Goal: Task Accomplishment & Management: Use online tool/utility

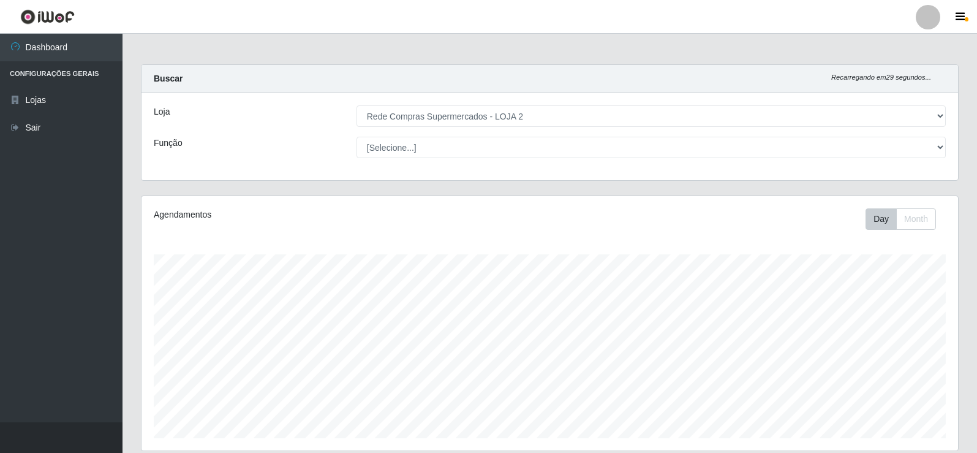
select select "161"
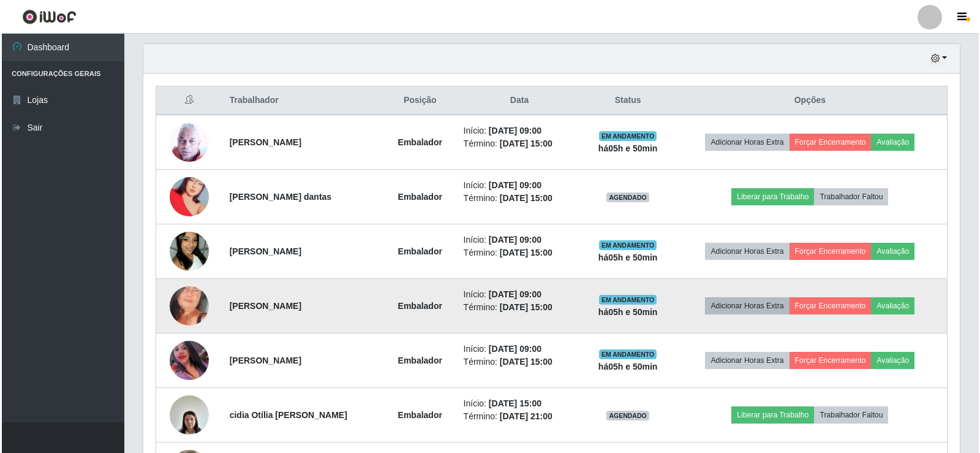
scroll to position [449, 0]
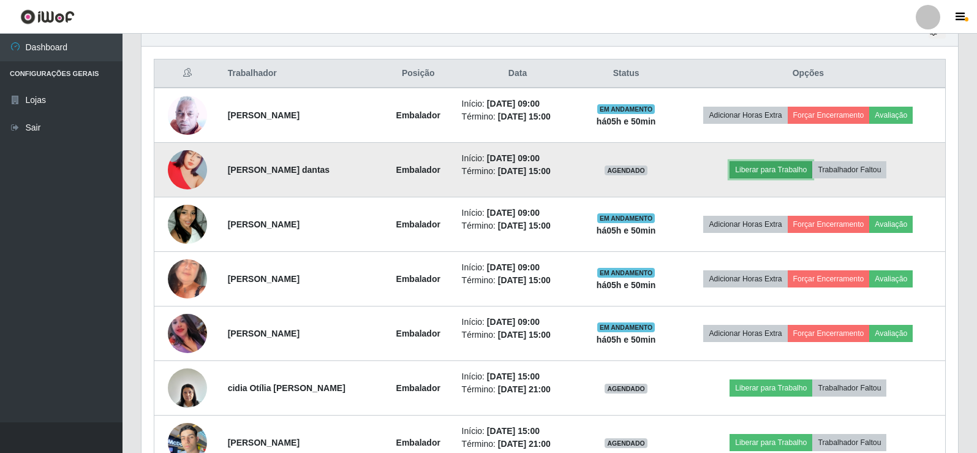
click at [771, 171] on button "Liberar para Trabalho" at bounding box center [770, 169] width 83 height 17
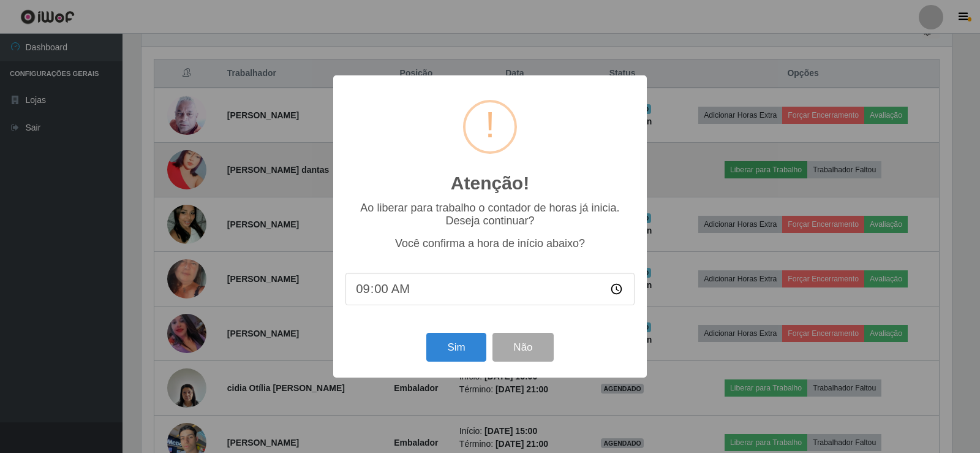
scroll to position [254, 810]
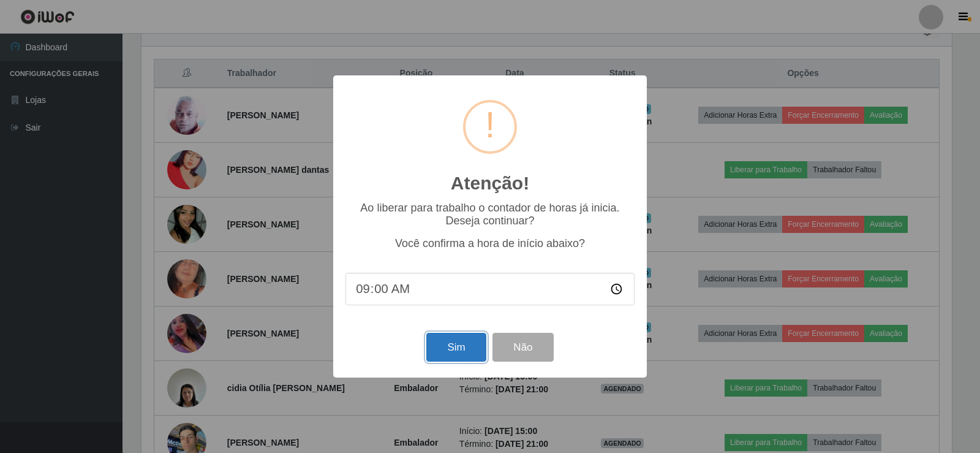
click at [456, 342] on button "Sim" at bounding box center [455, 347] width 59 height 29
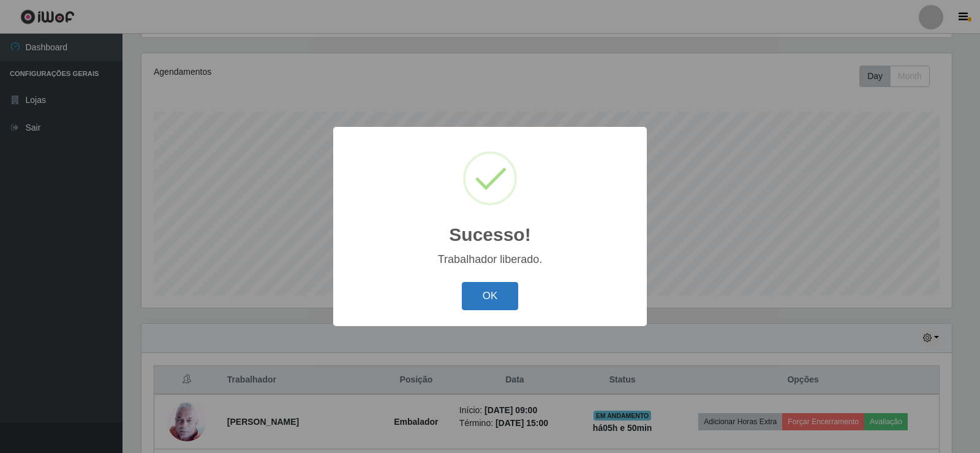
click at [501, 300] on button "OK" at bounding box center [490, 296] width 57 height 29
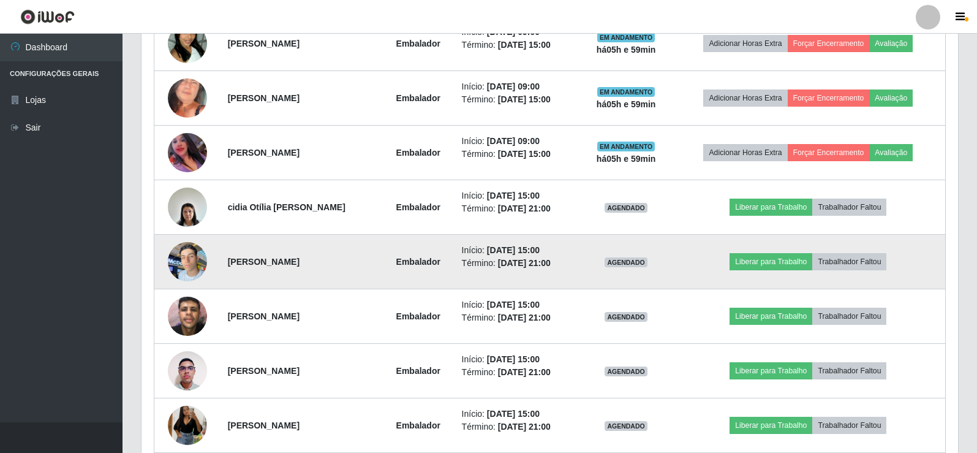
scroll to position [633, 0]
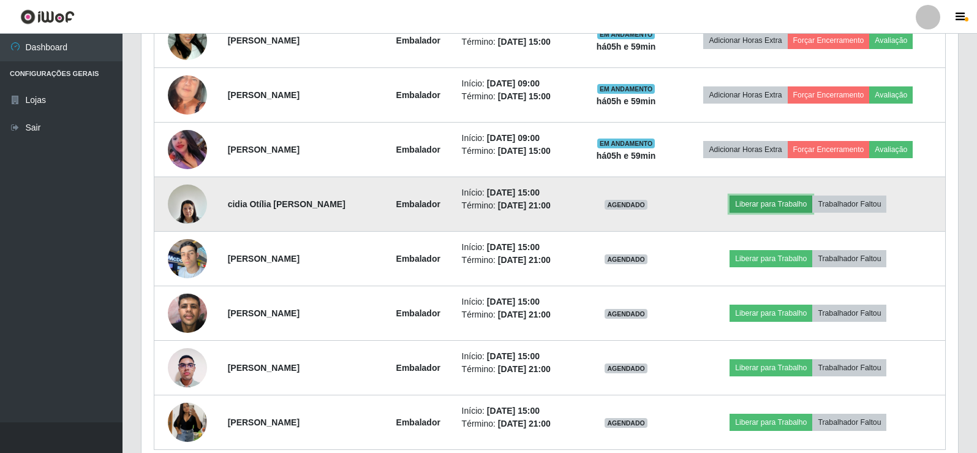
click at [764, 205] on button "Liberar para Trabalho" at bounding box center [770, 203] width 83 height 17
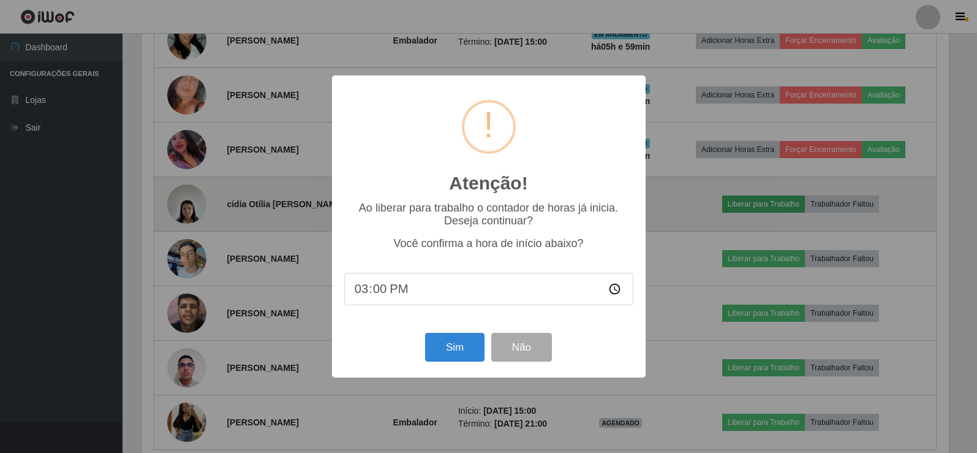
scroll to position [254, 810]
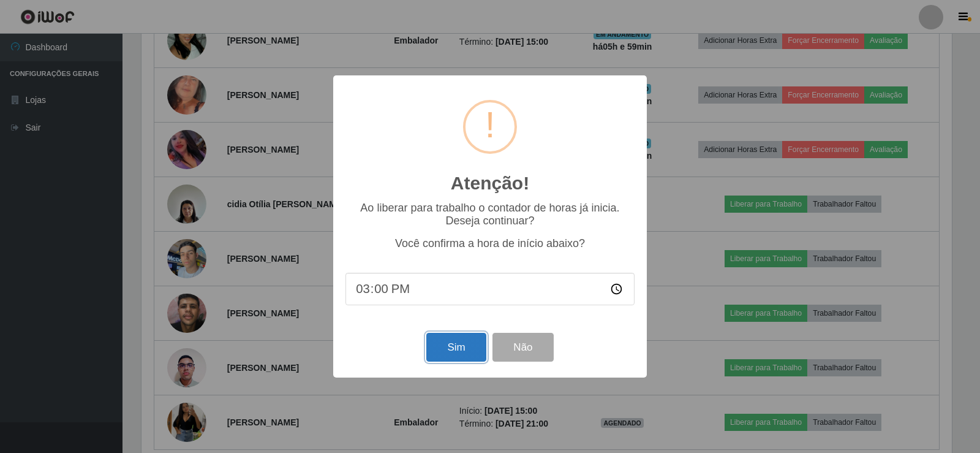
click at [480, 355] on button "Sim" at bounding box center [455, 347] width 59 height 29
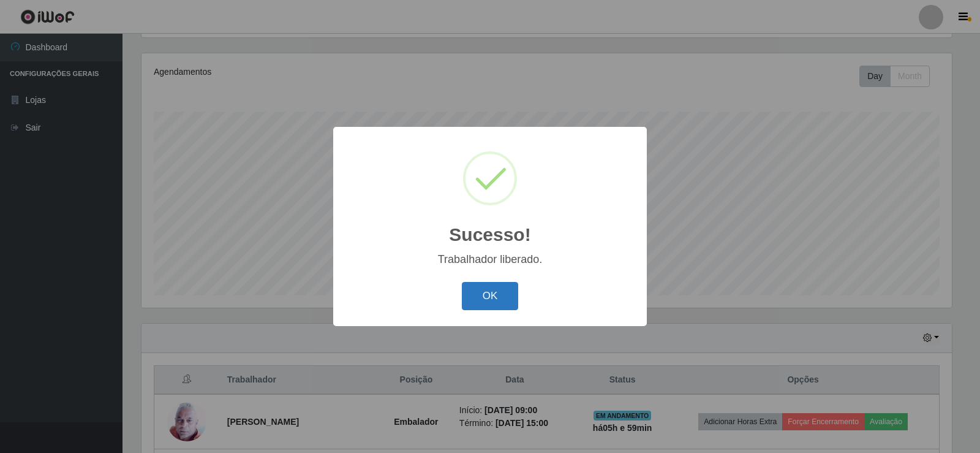
click at [499, 300] on button "OK" at bounding box center [490, 296] width 57 height 29
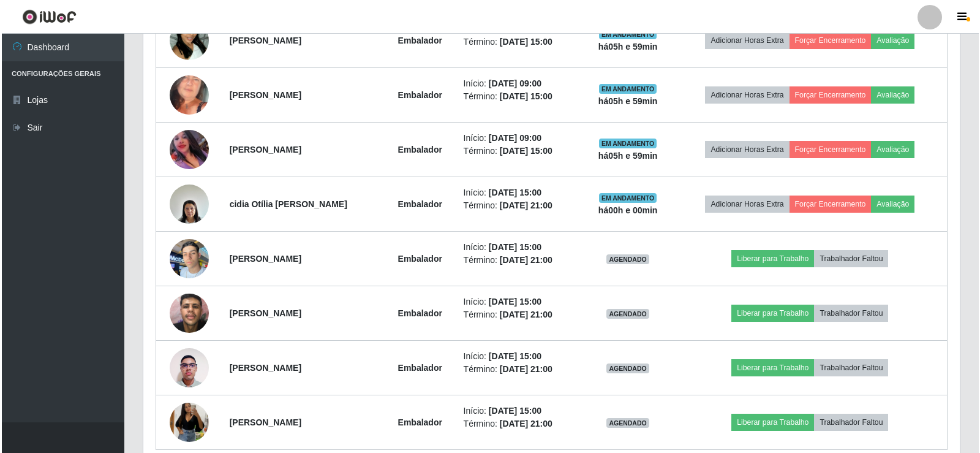
scroll to position [688, 0]
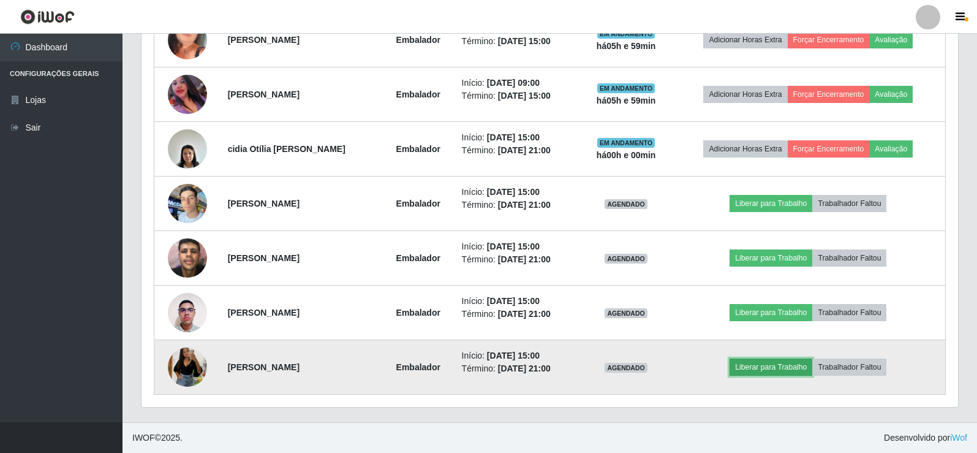
click at [787, 369] on button "Liberar para Trabalho" at bounding box center [770, 366] width 83 height 17
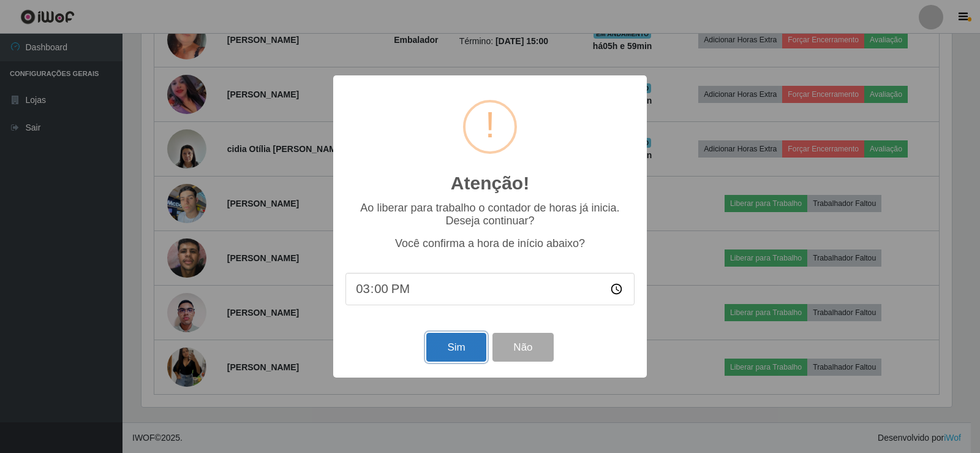
click at [456, 349] on button "Sim" at bounding box center [455, 347] width 59 height 29
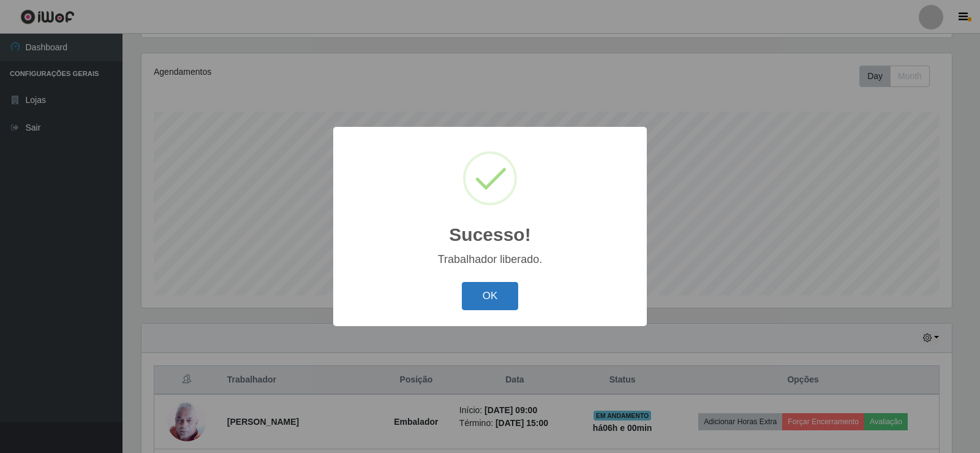
click at [513, 300] on button "OK" at bounding box center [490, 296] width 57 height 29
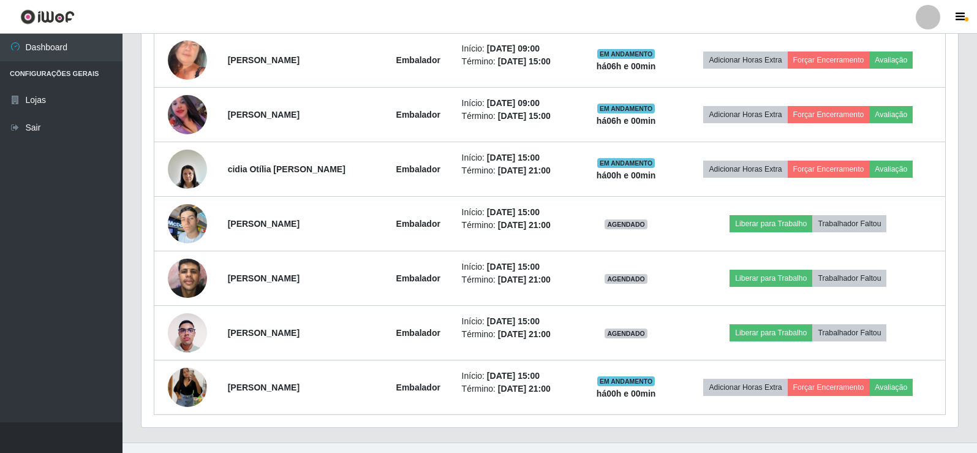
scroll to position [688, 0]
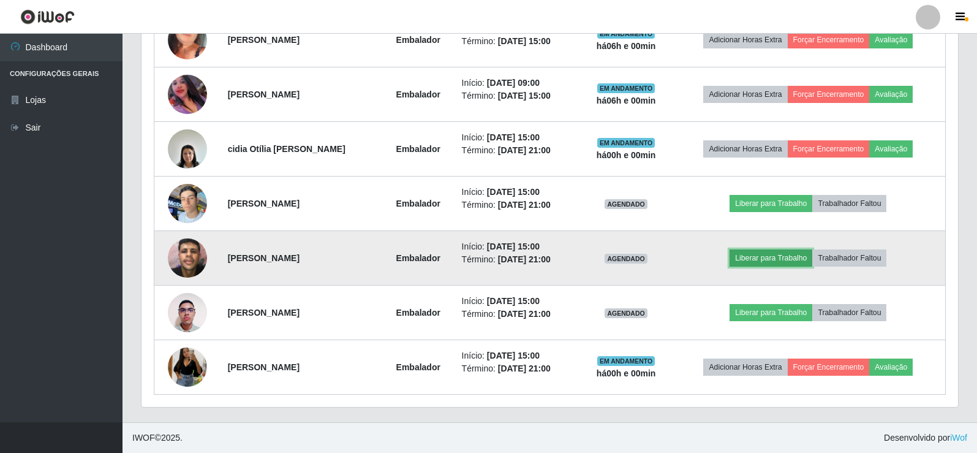
click at [782, 259] on button "Liberar para Trabalho" at bounding box center [770, 257] width 83 height 17
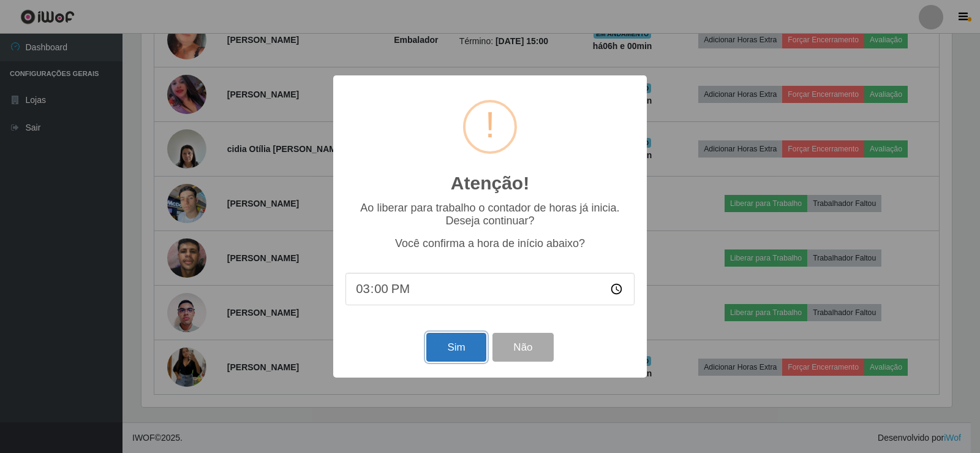
click at [473, 344] on button "Sim" at bounding box center [455, 347] width 59 height 29
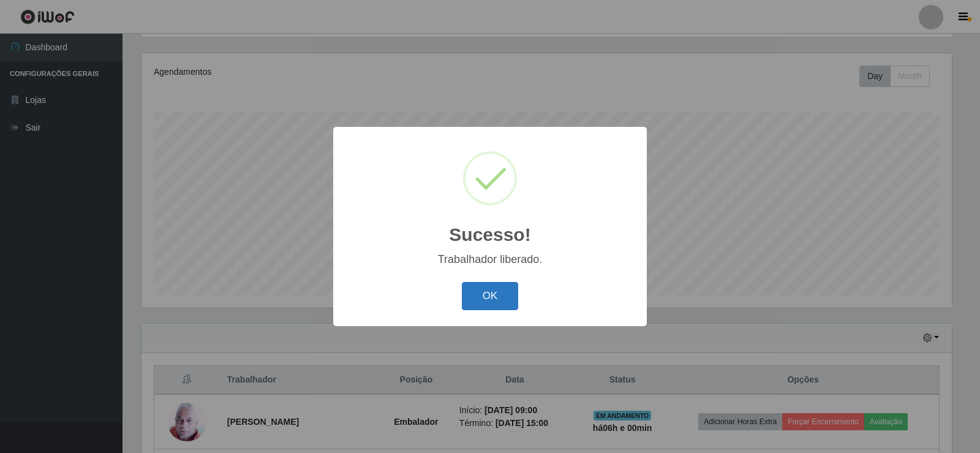
click at [503, 292] on button "OK" at bounding box center [490, 296] width 57 height 29
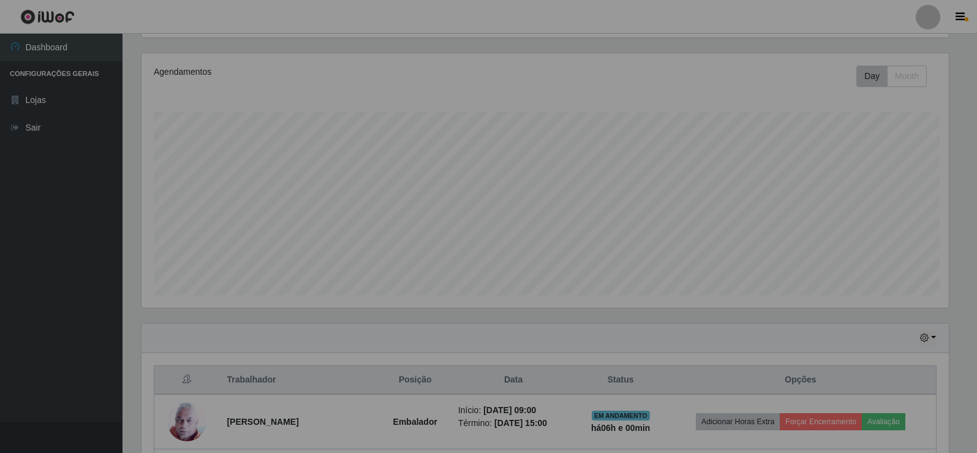
scroll to position [0, 0]
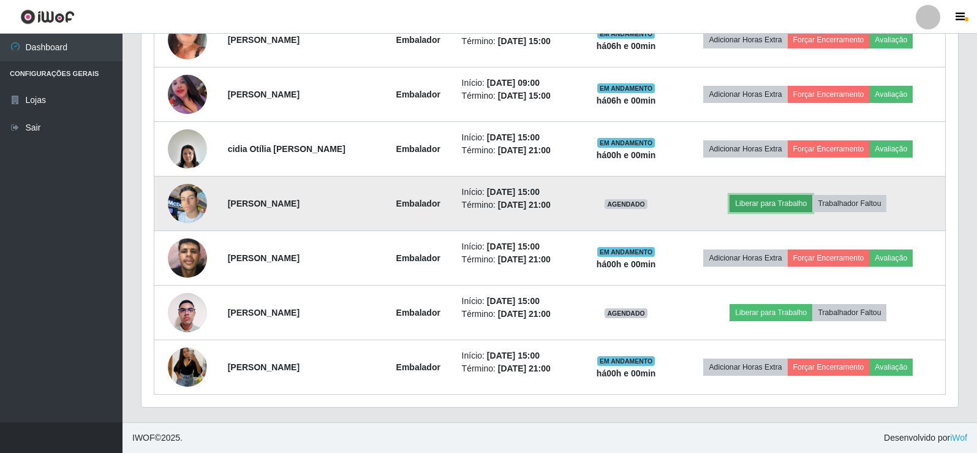
click at [804, 199] on button "Liberar para Trabalho" at bounding box center [770, 203] width 83 height 17
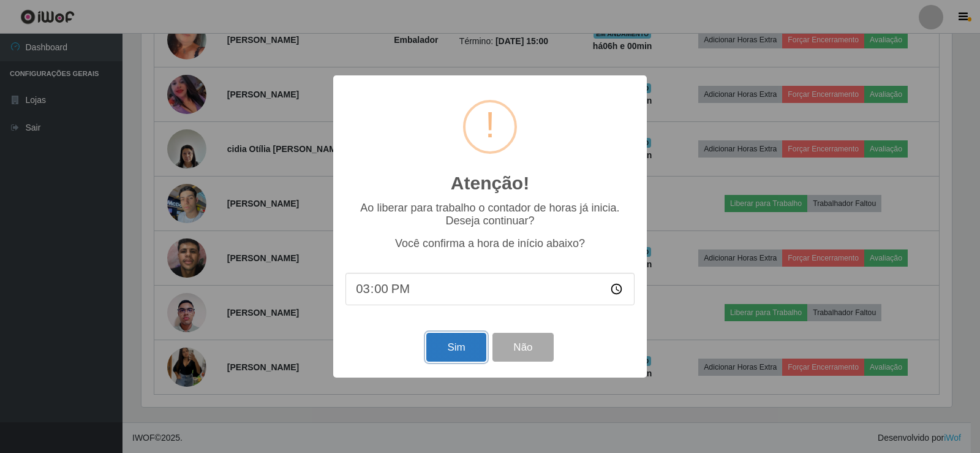
click at [441, 346] on button "Sim" at bounding box center [455, 347] width 59 height 29
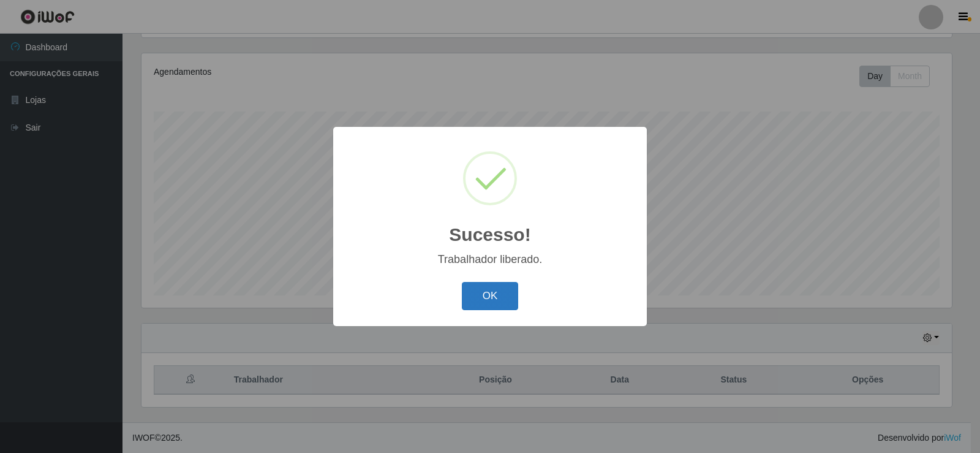
click at [499, 301] on button "OK" at bounding box center [490, 296] width 57 height 29
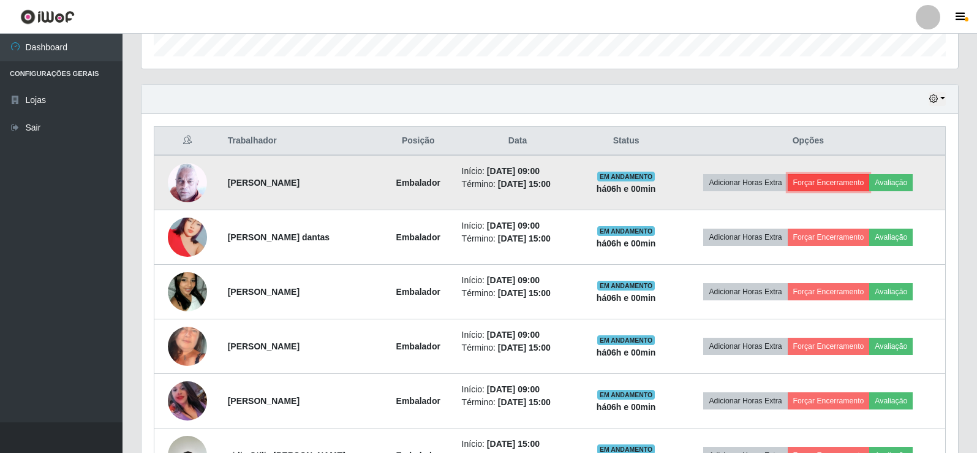
click at [857, 183] on button "Forçar Encerramento" at bounding box center [829, 182] width 82 height 17
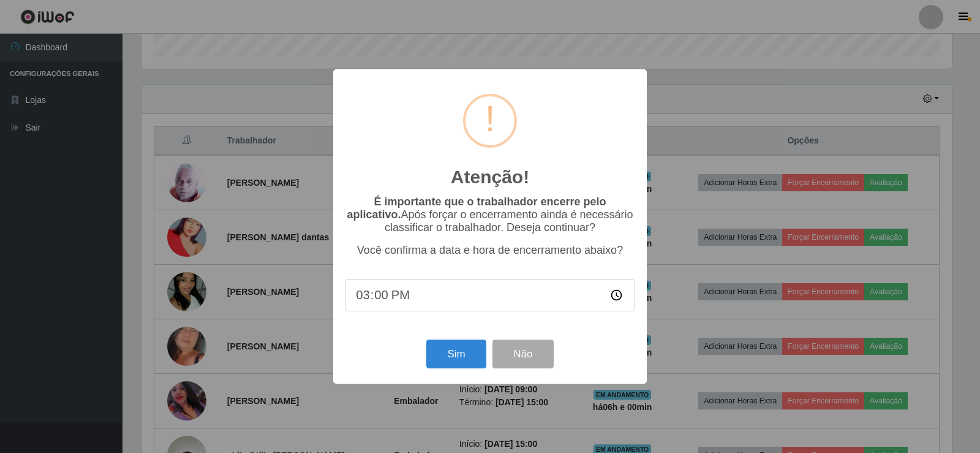
click at [764, 301] on div "Atenção! × É importante que o trabalhador encerre pelo aplicativo. Após forçar …" at bounding box center [490, 226] width 980 height 453
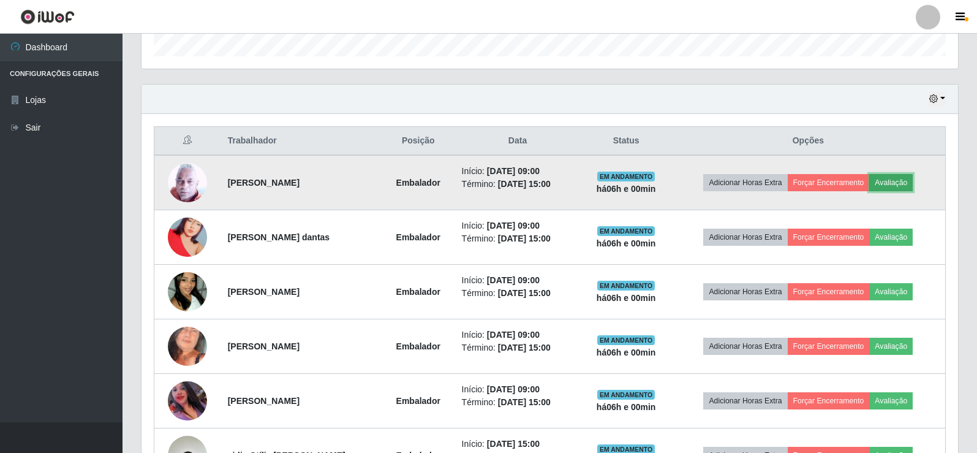
click at [905, 186] on button "Avaliação" at bounding box center [890, 182] width 43 height 17
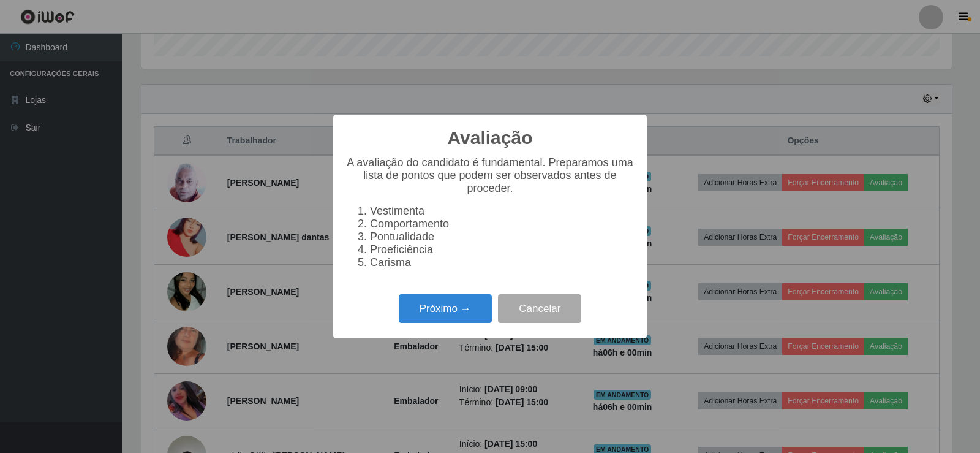
click at [718, 237] on div "Avaliação × A avaliação do candidato é fundamental. Preparamos uma lista de pon…" at bounding box center [490, 226] width 980 height 453
click at [420, 318] on button "Próximo →" at bounding box center [445, 308] width 93 height 29
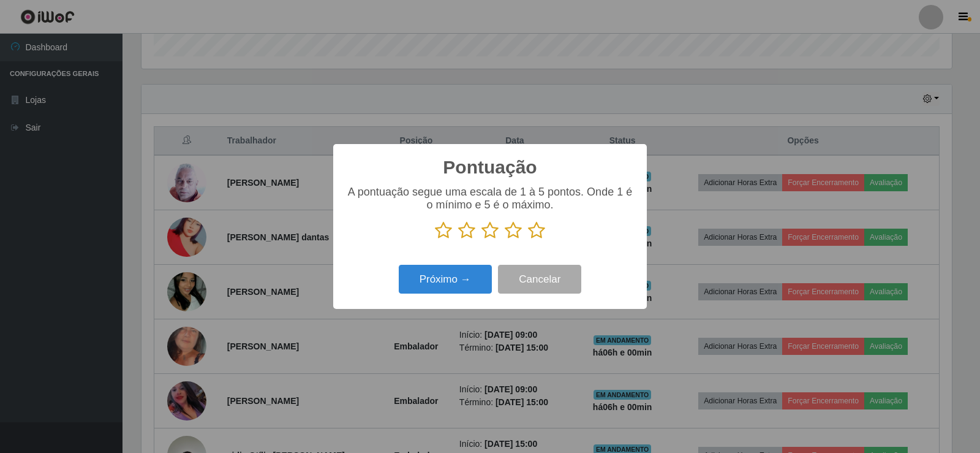
drag, startPoint x: 545, startPoint y: 221, endPoint x: 537, endPoint y: 235, distance: 16.2
click at [543, 224] on div "A pontuação segue uma escala de 1 à 5 pontos. Onde 1 é o mínimo e 5 é o máximo." at bounding box center [489, 213] width 289 height 54
click at [537, 235] on icon at bounding box center [536, 230] width 17 height 18
click at [528, 239] on input "radio" at bounding box center [528, 239] width 0 height 0
click at [449, 277] on button "Próximo →" at bounding box center [445, 279] width 93 height 29
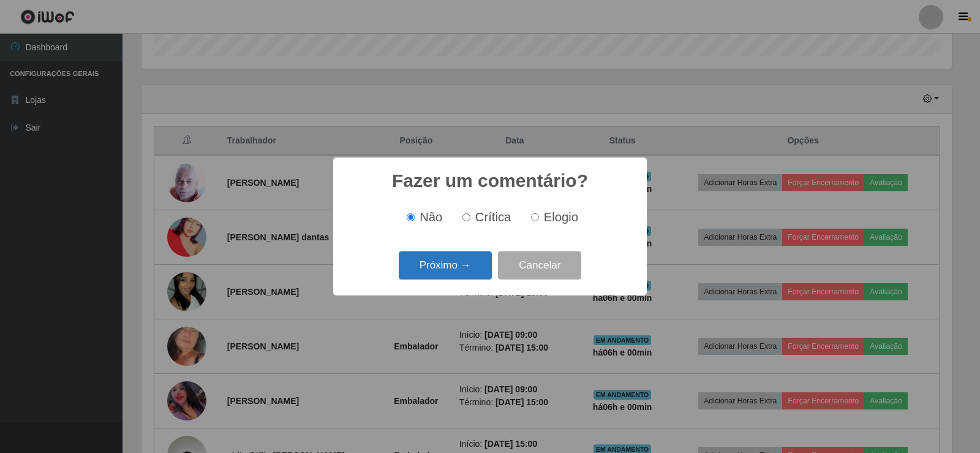
click at [450, 269] on button "Próximo →" at bounding box center [445, 265] width 93 height 29
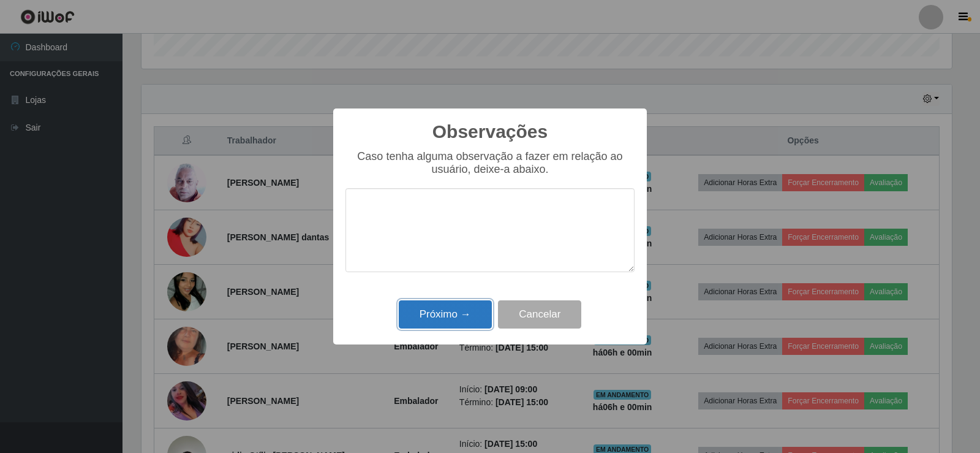
click at [478, 326] on button "Próximo →" at bounding box center [445, 314] width 93 height 29
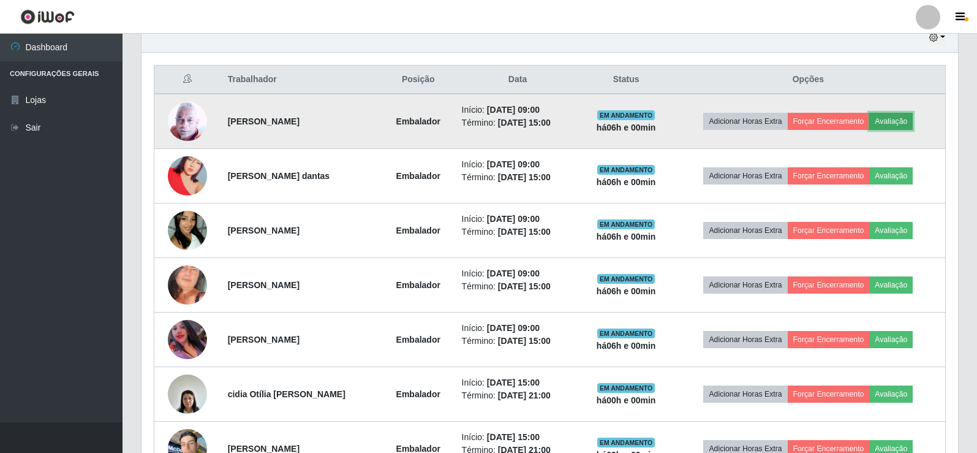
click at [907, 122] on button "Avaliação" at bounding box center [890, 121] width 43 height 17
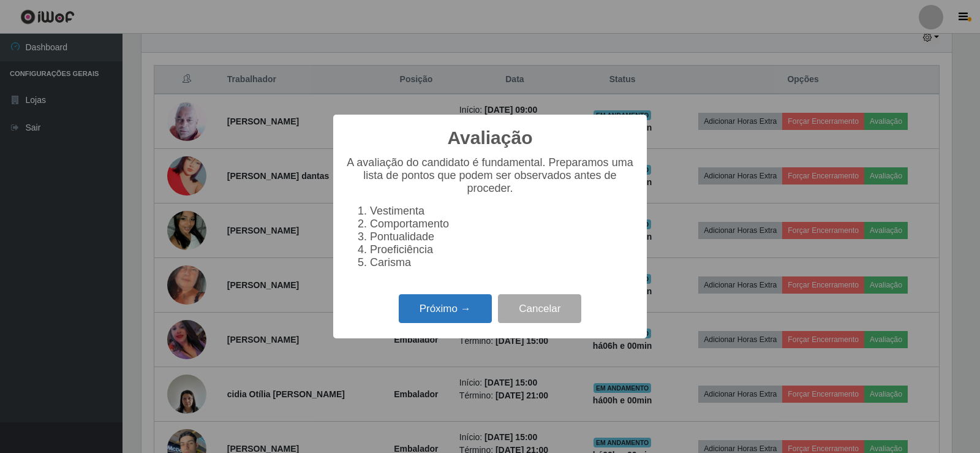
click at [453, 318] on button "Próximo →" at bounding box center [445, 308] width 93 height 29
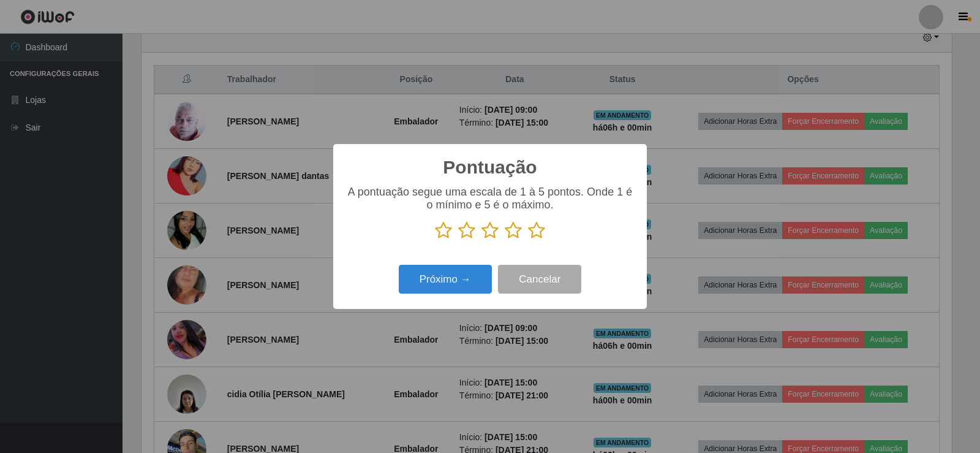
click at [531, 239] on icon at bounding box center [536, 230] width 17 height 18
click at [528, 239] on input "radio" at bounding box center [528, 239] width 0 height 0
click at [451, 276] on button "Próximo →" at bounding box center [445, 279] width 93 height 29
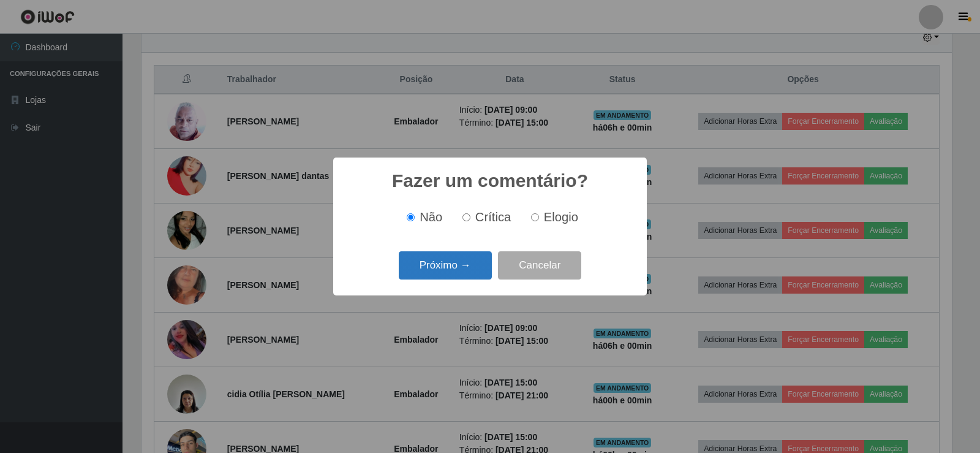
drag, startPoint x: 426, startPoint y: 287, endPoint x: 443, endPoint y: 263, distance: 29.8
click at [426, 287] on div "Fazer um comentário? × Não Crítica Elogio Próximo → Cancelar" at bounding box center [490, 225] width 314 height 137
click at [443, 263] on button "Próximo →" at bounding box center [445, 265] width 93 height 29
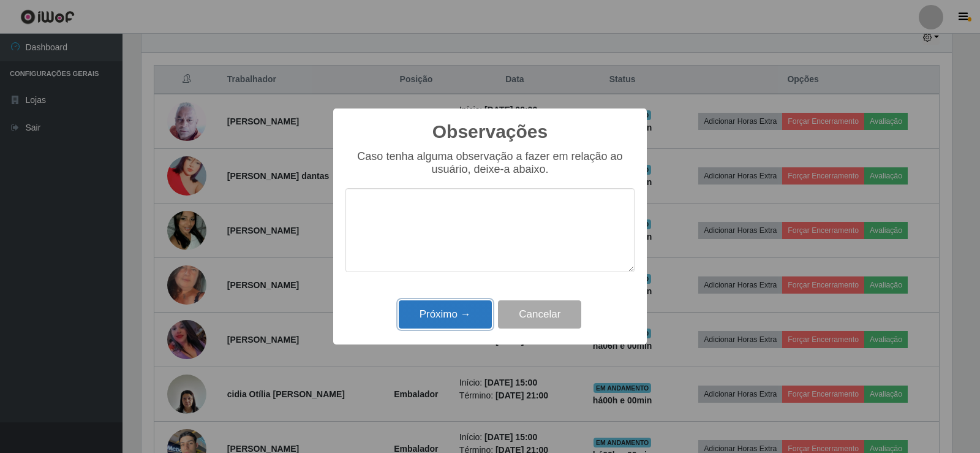
click at [434, 314] on button "Próximo →" at bounding box center [445, 314] width 93 height 29
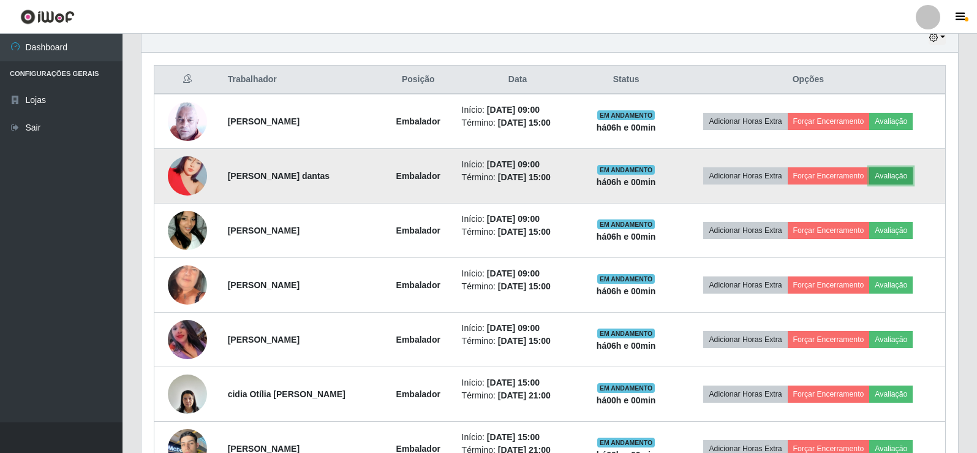
click at [913, 171] on button "Avaliação" at bounding box center [890, 175] width 43 height 17
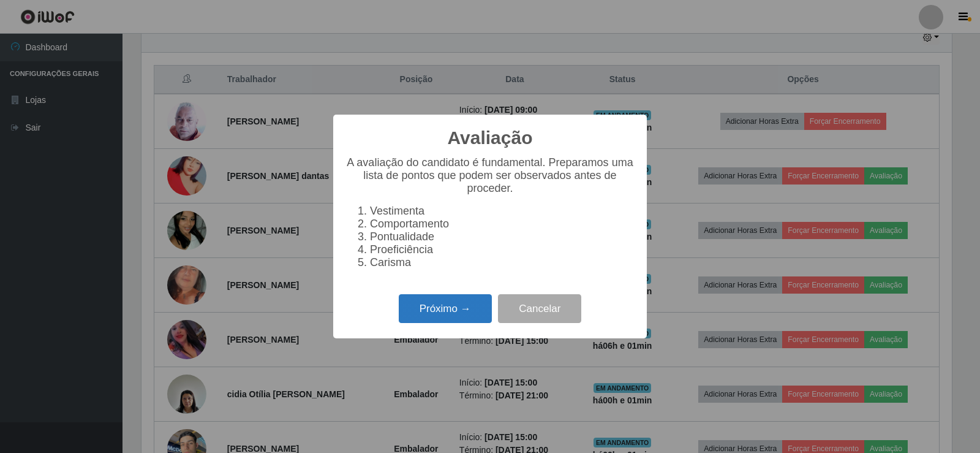
click at [439, 303] on button "Próximo →" at bounding box center [445, 308] width 93 height 29
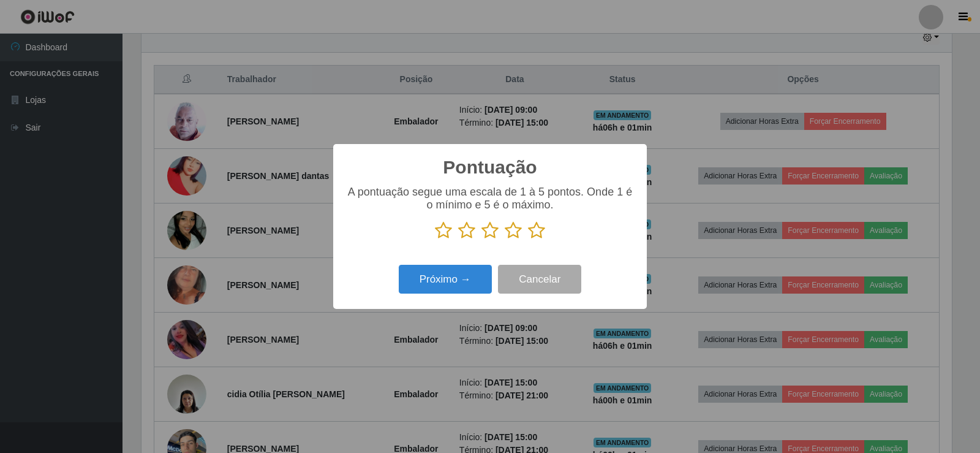
drag, startPoint x: 551, startPoint y: 232, endPoint x: 540, endPoint y: 232, distance: 11.0
click at [547, 232] on p at bounding box center [489, 230] width 289 height 18
click at [536, 232] on icon at bounding box center [536, 230] width 17 height 18
click at [528, 239] on input "radio" at bounding box center [528, 239] width 0 height 0
click at [461, 271] on button "Próximo →" at bounding box center [445, 279] width 93 height 29
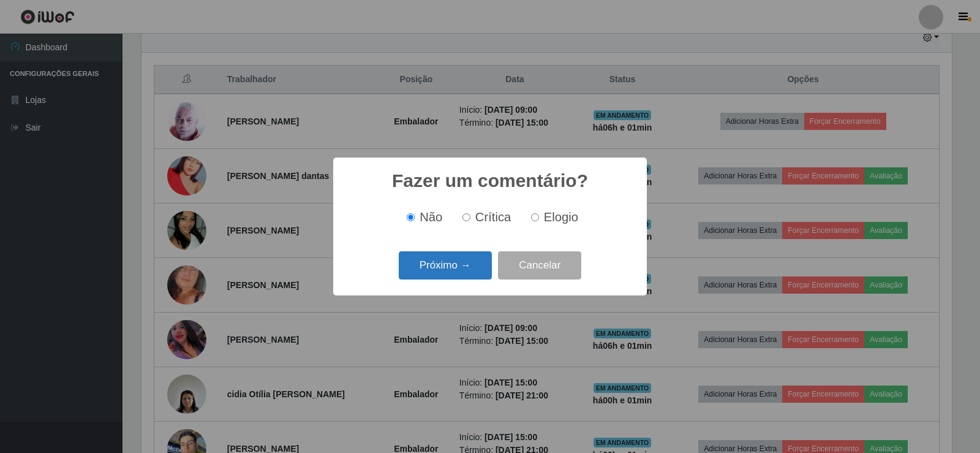
click at [458, 263] on button "Próximo →" at bounding box center [445, 265] width 93 height 29
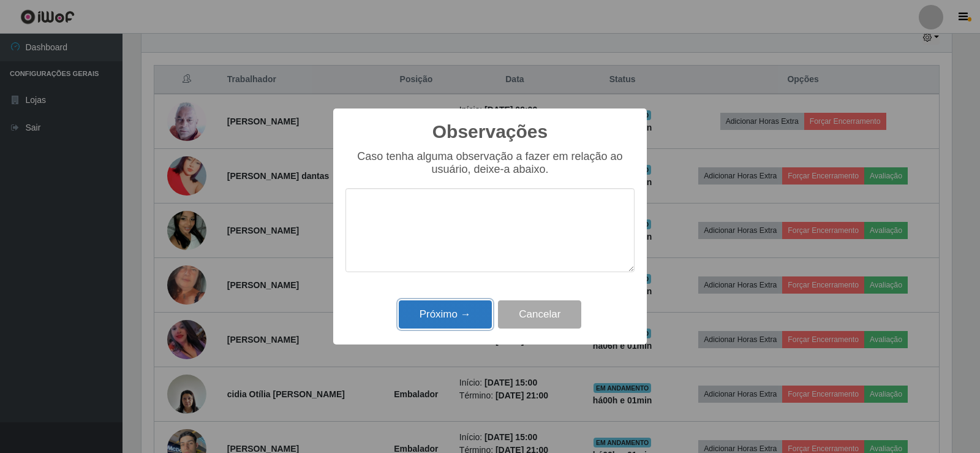
click at [447, 312] on button "Próximo →" at bounding box center [445, 314] width 93 height 29
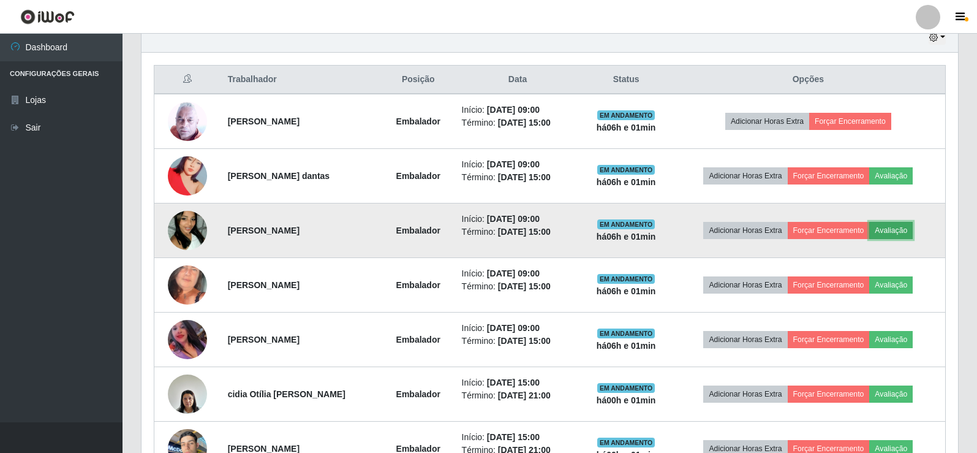
click at [908, 229] on button "Avaliação" at bounding box center [890, 230] width 43 height 17
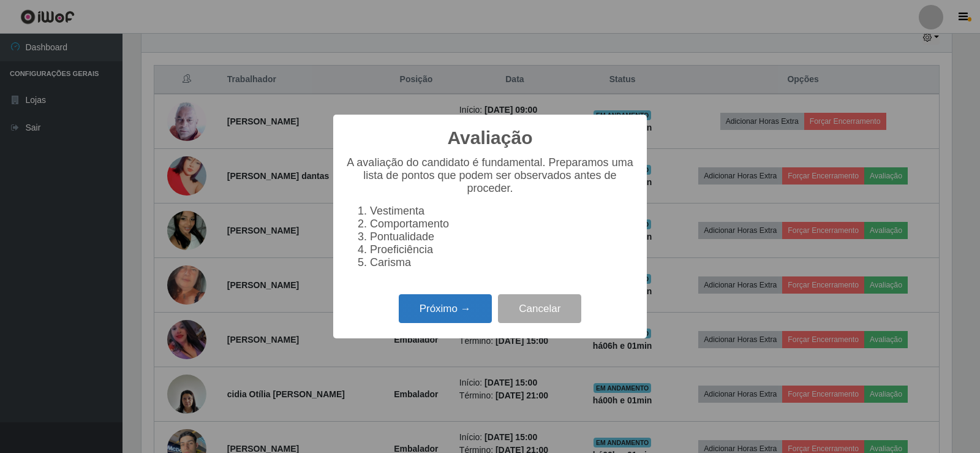
click at [446, 317] on button "Próximo →" at bounding box center [445, 308] width 93 height 29
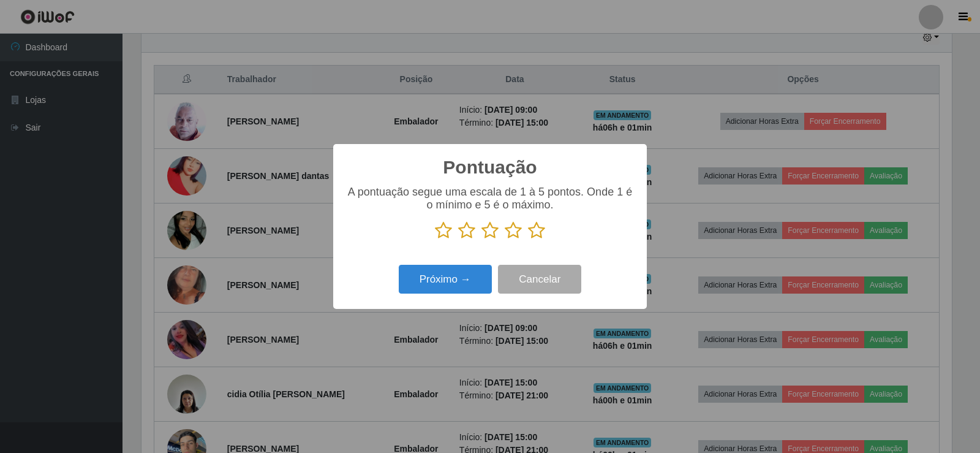
click at [451, 263] on div "Próximo → Cancelar" at bounding box center [489, 279] width 289 height 35
drag, startPoint x: 530, startPoint y: 232, endPoint x: 537, endPoint y: 232, distance: 6.7
click at [537, 232] on icon at bounding box center [536, 230] width 17 height 18
click at [528, 239] on input "radio" at bounding box center [528, 239] width 0 height 0
click at [537, 232] on icon at bounding box center [536, 230] width 17 height 18
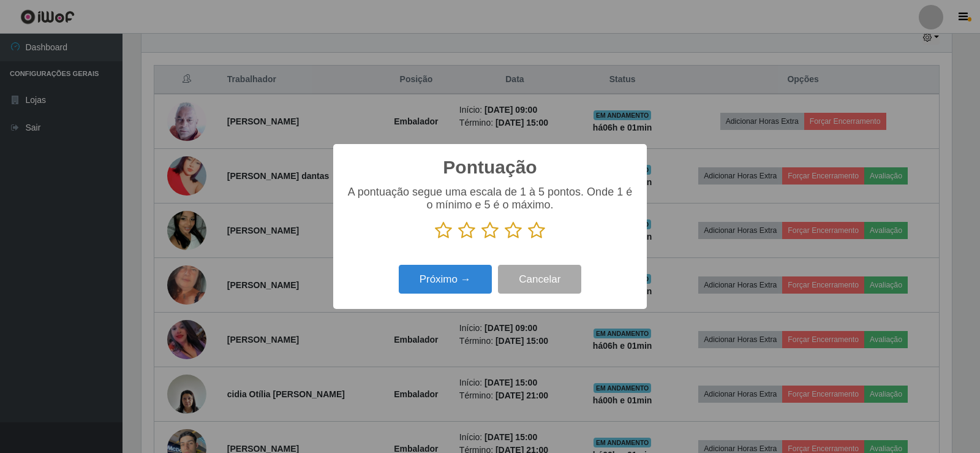
click at [528, 239] on input "radio" at bounding box center [528, 239] width 0 height 0
click at [473, 275] on button "Próximo →" at bounding box center [445, 279] width 93 height 29
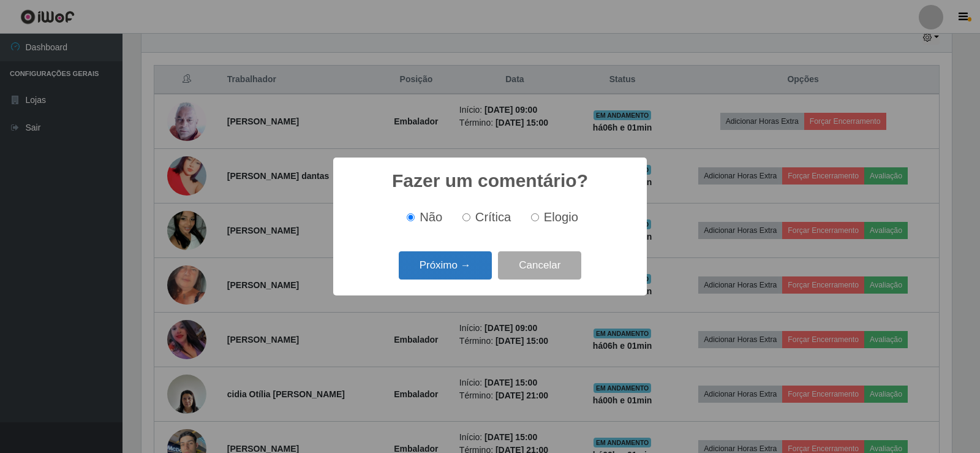
click at [462, 258] on button "Próximo →" at bounding box center [445, 265] width 93 height 29
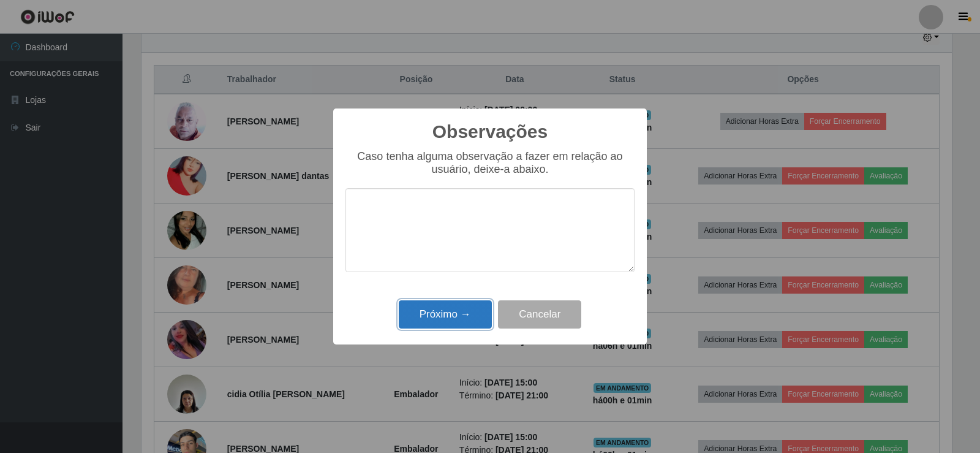
click at [453, 306] on button "Próximo →" at bounding box center [445, 314] width 93 height 29
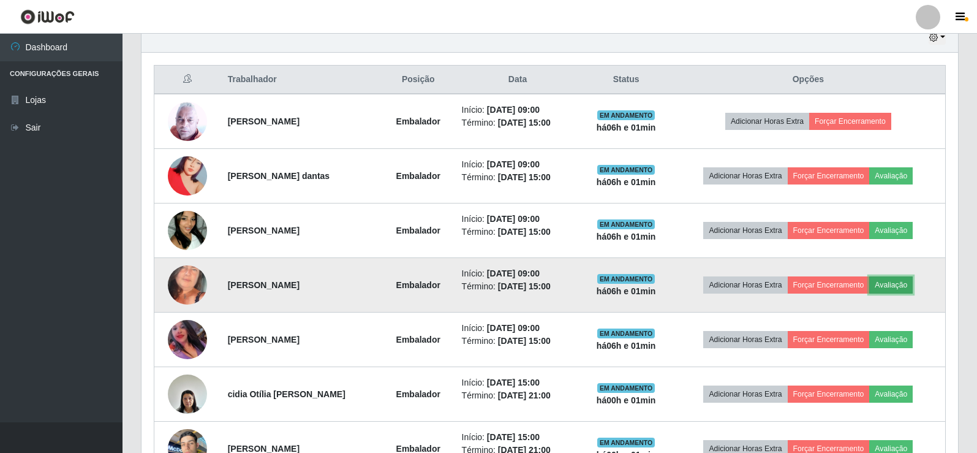
click at [903, 292] on button "Avaliação" at bounding box center [890, 284] width 43 height 17
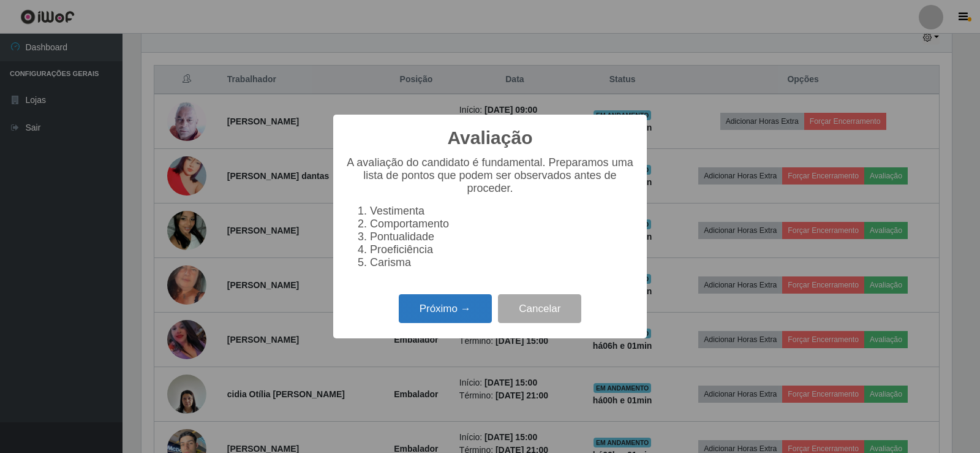
click at [405, 311] on button "Próximo →" at bounding box center [445, 308] width 93 height 29
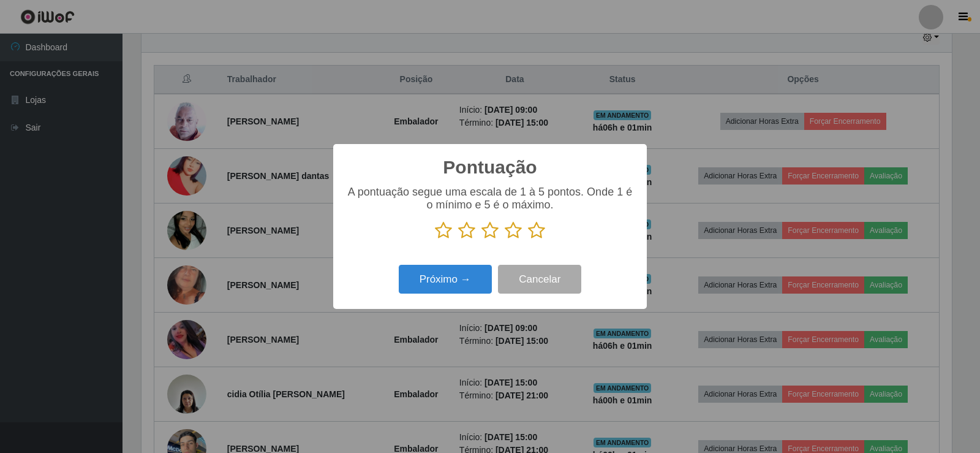
click at [533, 235] on icon at bounding box center [536, 230] width 17 height 18
click at [528, 239] on input "radio" at bounding box center [528, 239] width 0 height 0
click at [465, 264] on div "Próximo → Cancelar" at bounding box center [489, 279] width 289 height 35
click at [464, 274] on button "Próximo →" at bounding box center [445, 279] width 93 height 29
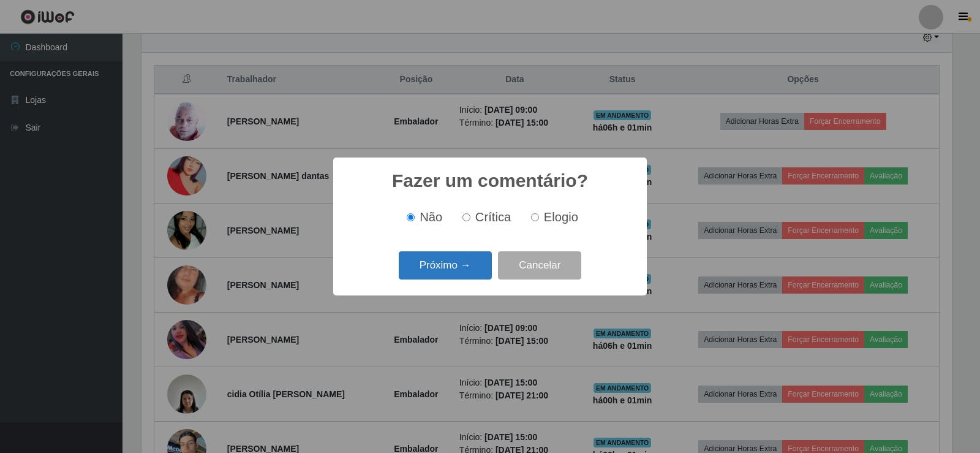
click at [464, 257] on button "Próximo →" at bounding box center [445, 265] width 93 height 29
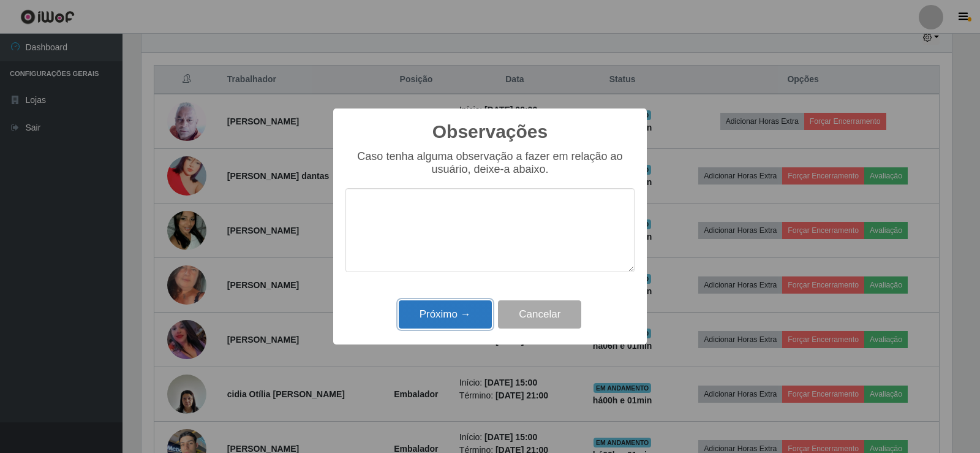
click at [461, 306] on button "Próximo →" at bounding box center [445, 314] width 93 height 29
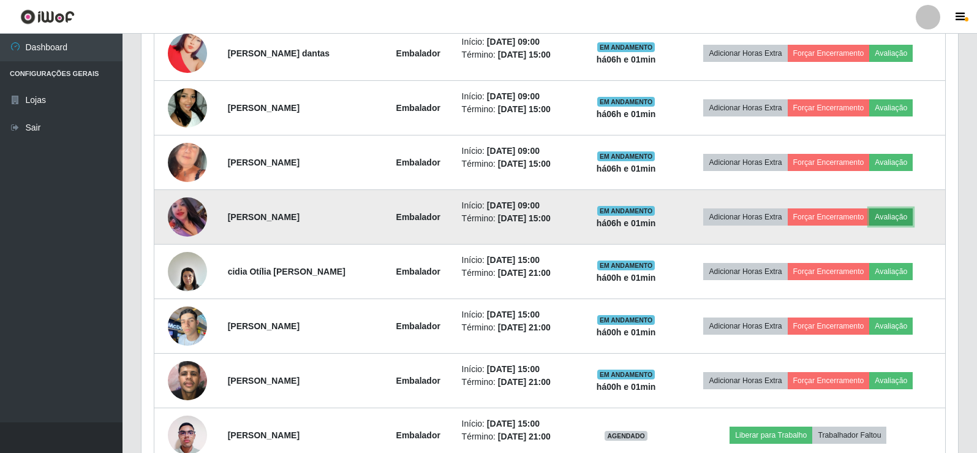
click at [902, 213] on button "Avaliação" at bounding box center [890, 216] width 43 height 17
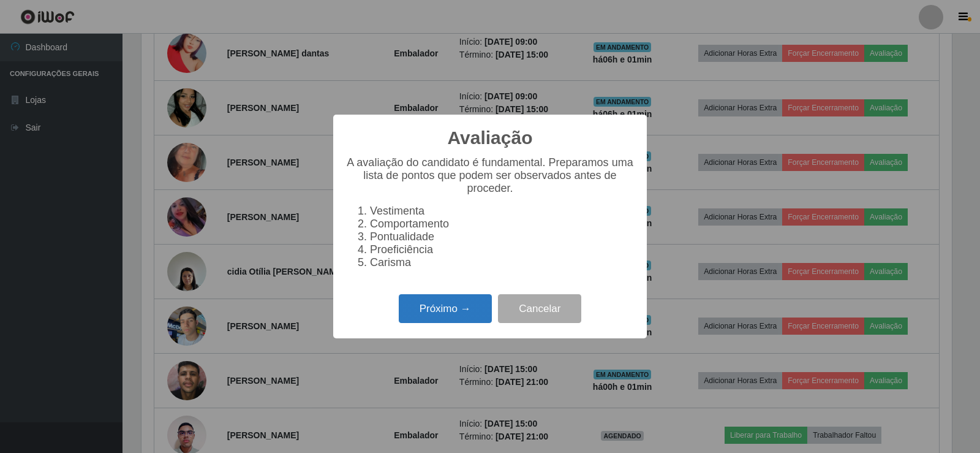
click at [460, 311] on button "Próximo →" at bounding box center [445, 308] width 93 height 29
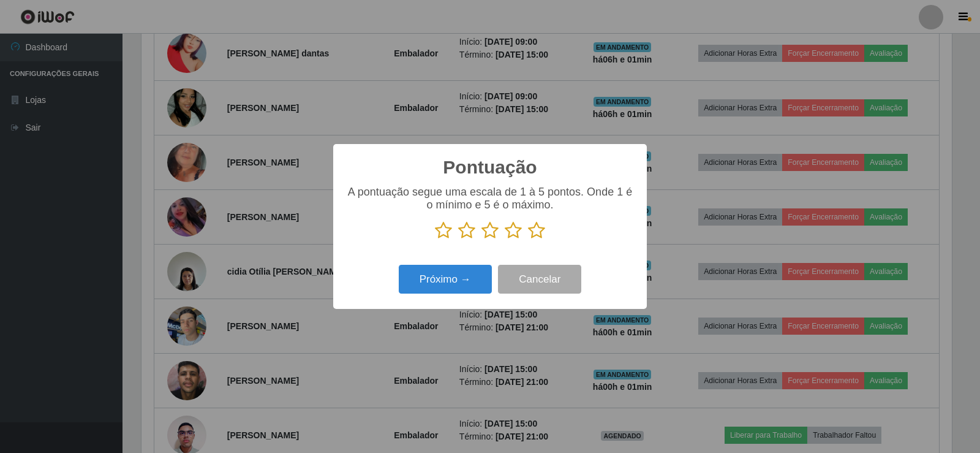
click at [535, 234] on icon at bounding box center [536, 230] width 17 height 18
click at [528, 239] on input "radio" at bounding box center [528, 239] width 0 height 0
click at [443, 282] on button "Próximo →" at bounding box center [445, 279] width 93 height 29
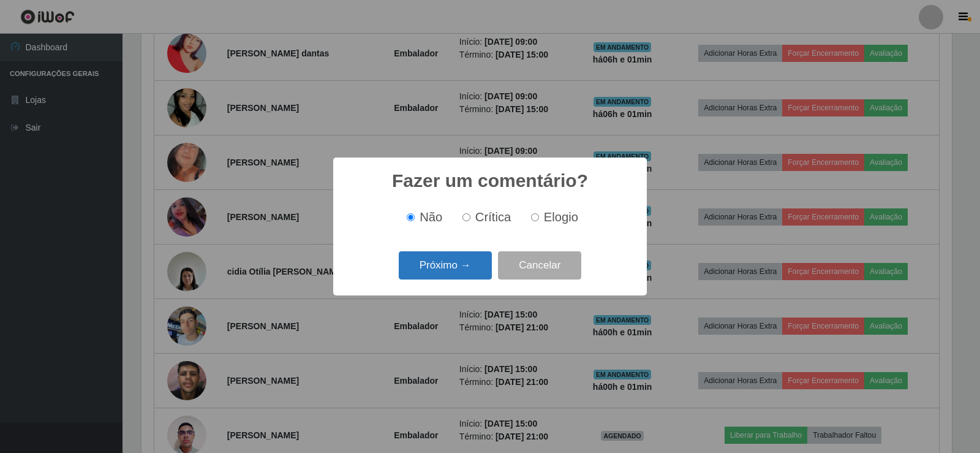
click at [450, 256] on button "Próximo →" at bounding box center [445, 265] width 93 height 29
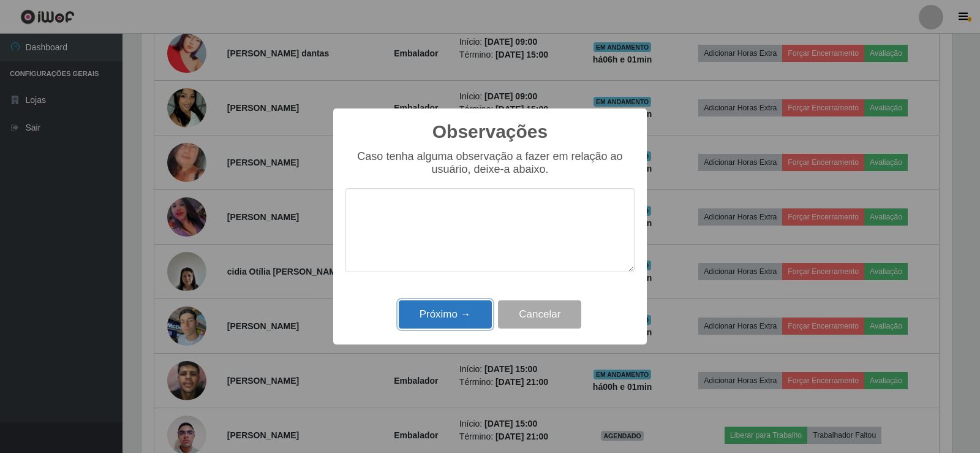
click at [446, 312] on button "Próximo →" at bounding box center [445, 314] width 93 height 29
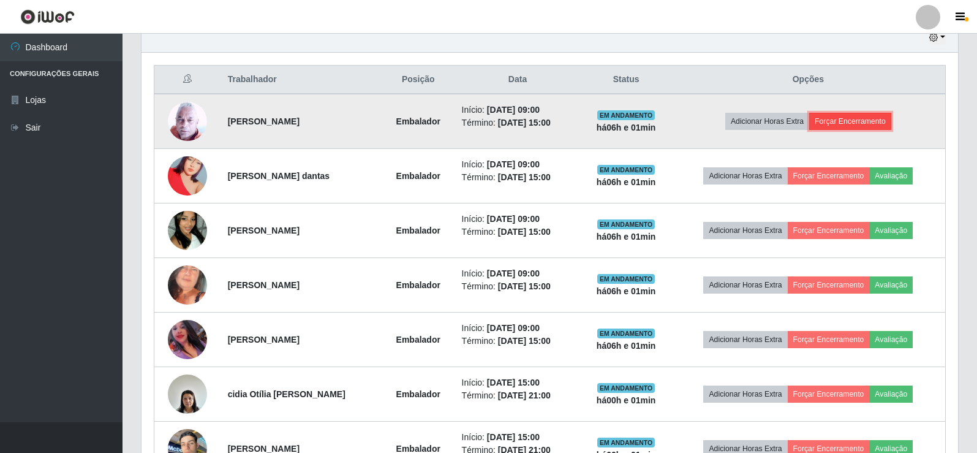
click at [865, 130] on button "Forçar Encerramento" at bounding box center [850, 121] width 82 height 17
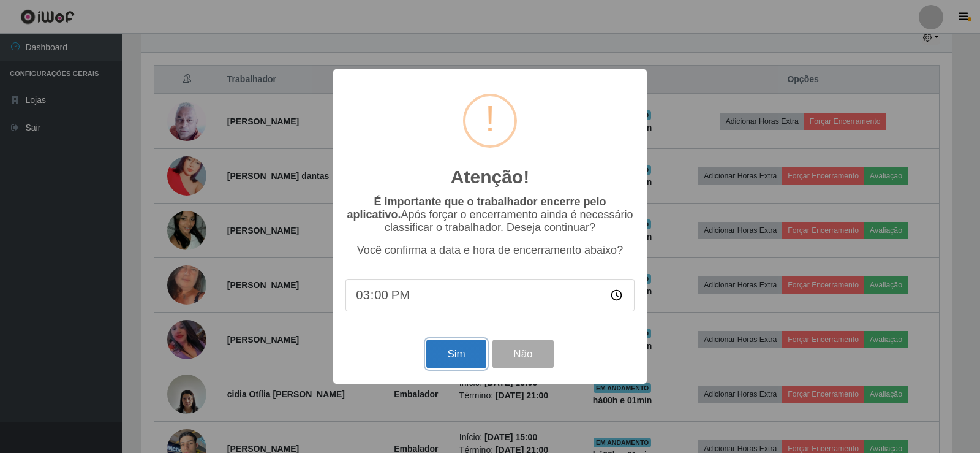
click at [448, 356] on button "Sim" at bounding box center [455, 353] width 59 height 29
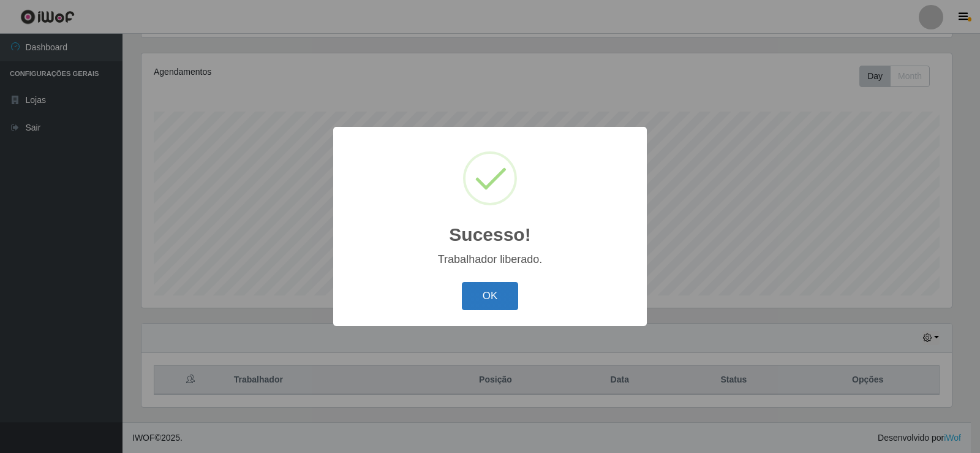
click at [505, 296] on button "OK" at bounding box center [490, 296] width 57 height 29
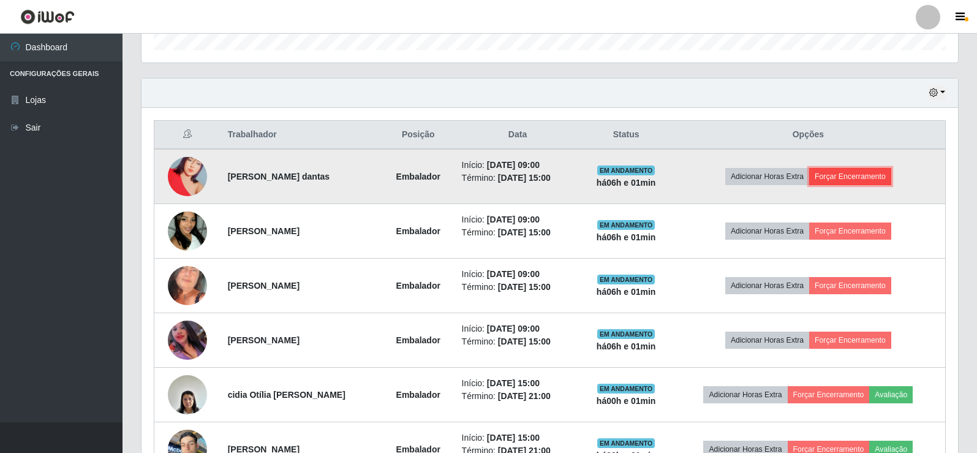
click at [859, 181] on button "Forçar Encerramento" at bounding box center [850, 176] width 82 height 17
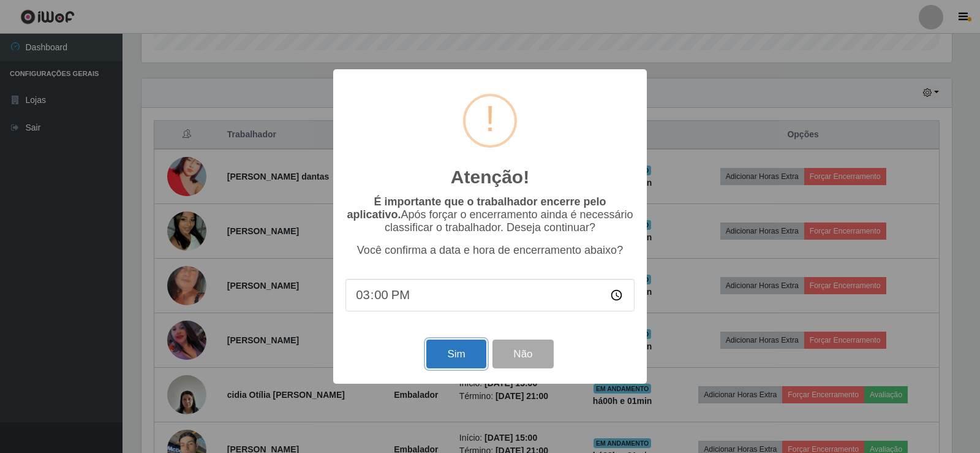
click at [450, 356] on button "Sim" at bounding box center [455, 353] width 59 height 29
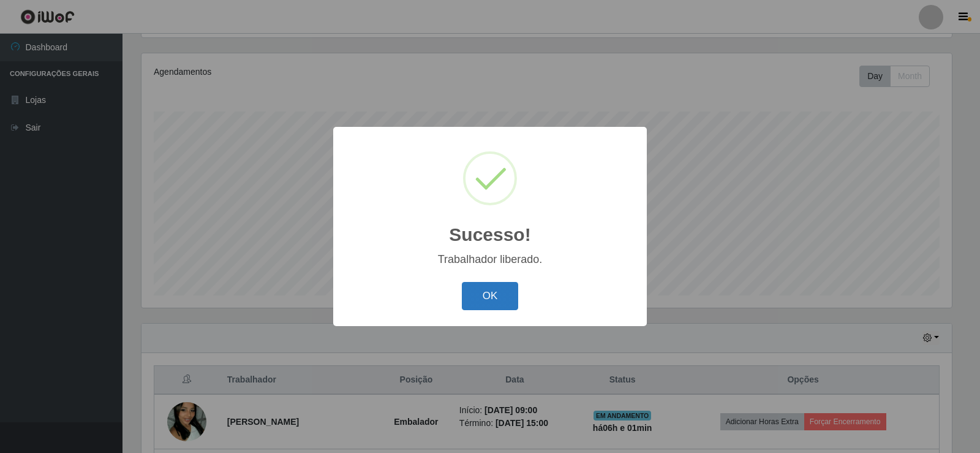
click at [491, 303] on button "OK" at bounding box center [490, 296] width 57 height 29
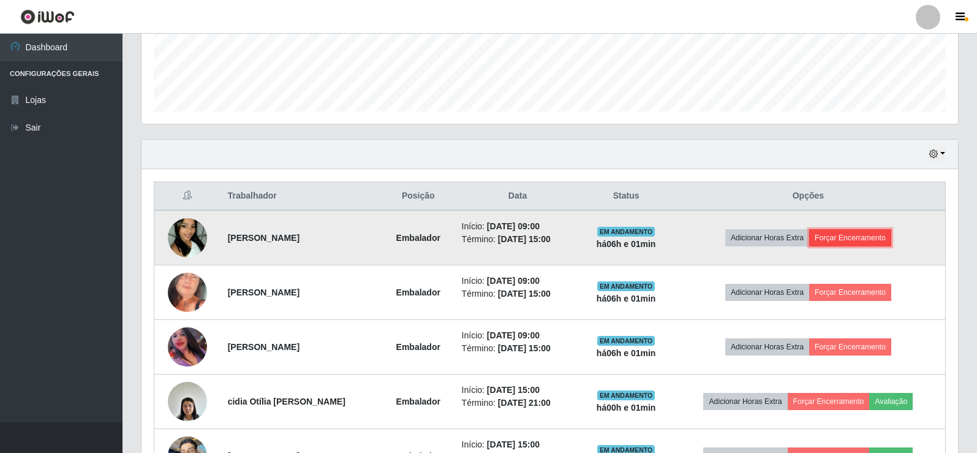
click at [873, 233] on button "Forçar Encerramento" at bounding box center [850, 237] width 82 height 17
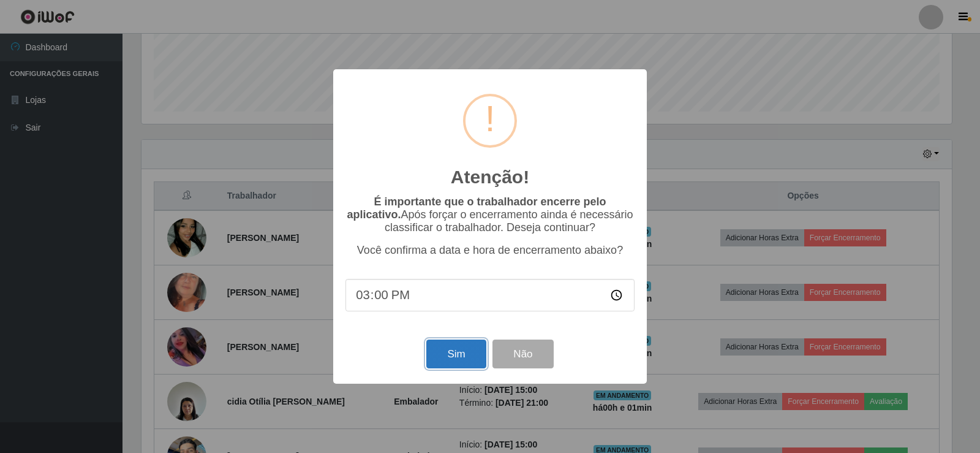
click at [443, 358] on button "Sim" at bounding box center [455, 353] width 59 height 29
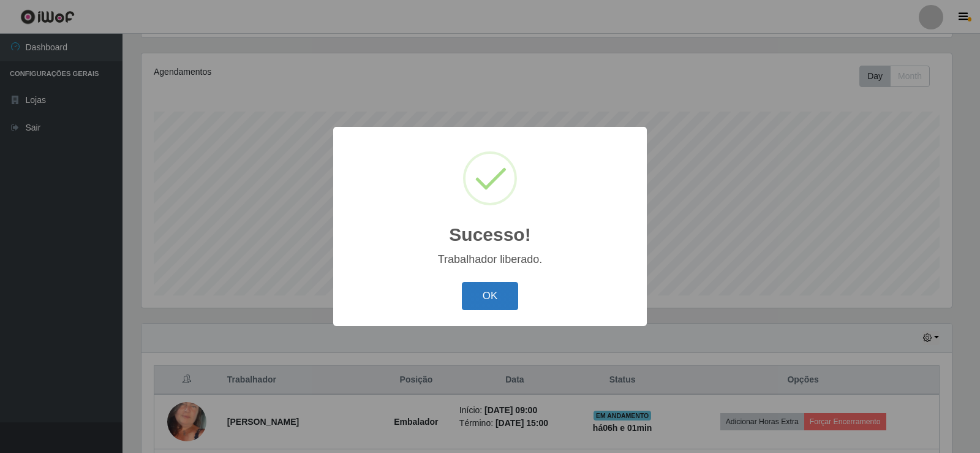
drag, startPoint x: 512, startPoint y: 283, endPoint x: 500, endPoint y: 288, distance: 12.6
click at [500, 288] on button "OK" at bounding box center [490, 296] width 57 height 29
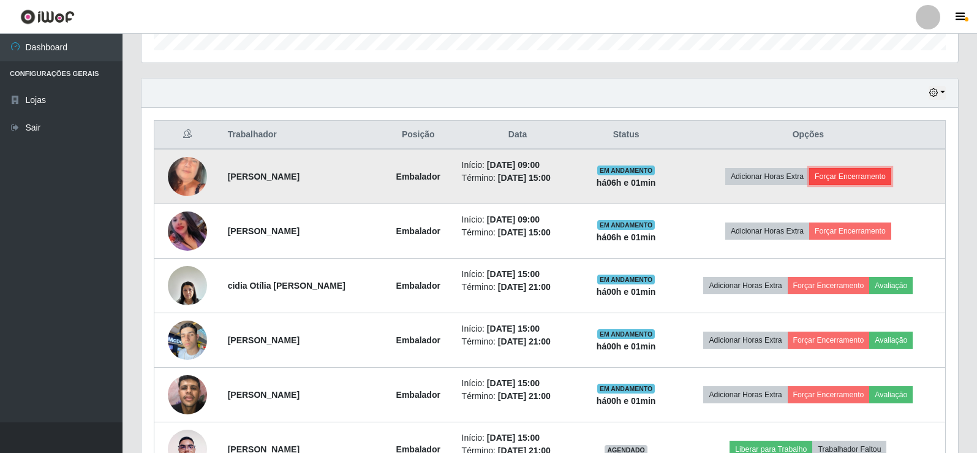
click at [840, 176] on button "Forçar Encerramento" at bounding box center [850, 176] width 82 height 17
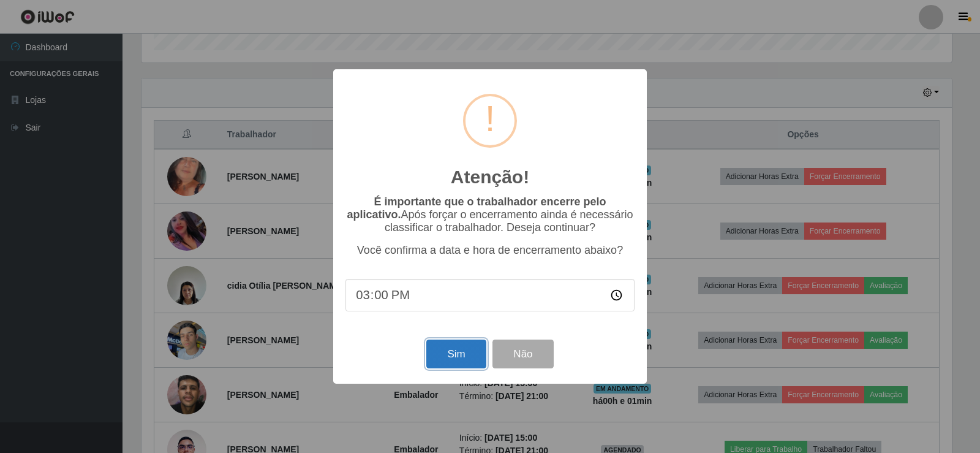
click at [443, 349] on button "Sim" at bounding box center [455, 353] width 59 height 29
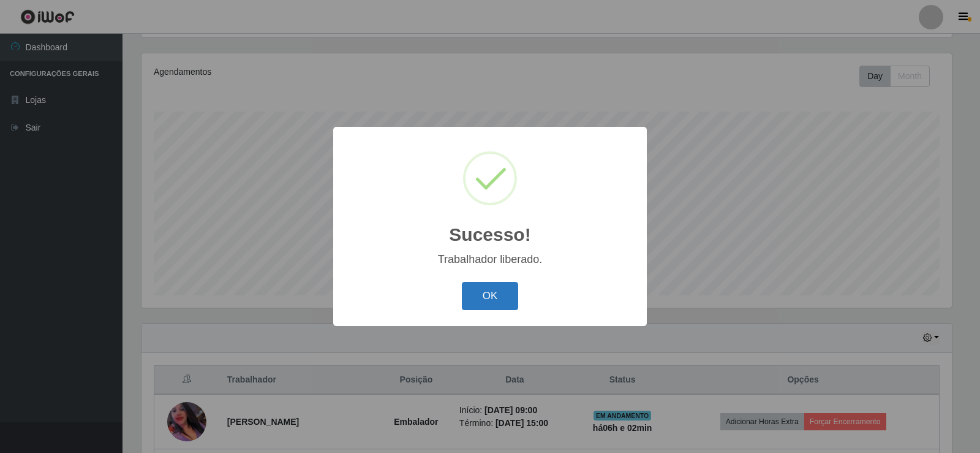
click at [490, 295] on button "OK" at bounding box center [490, 296] width 57 height 29
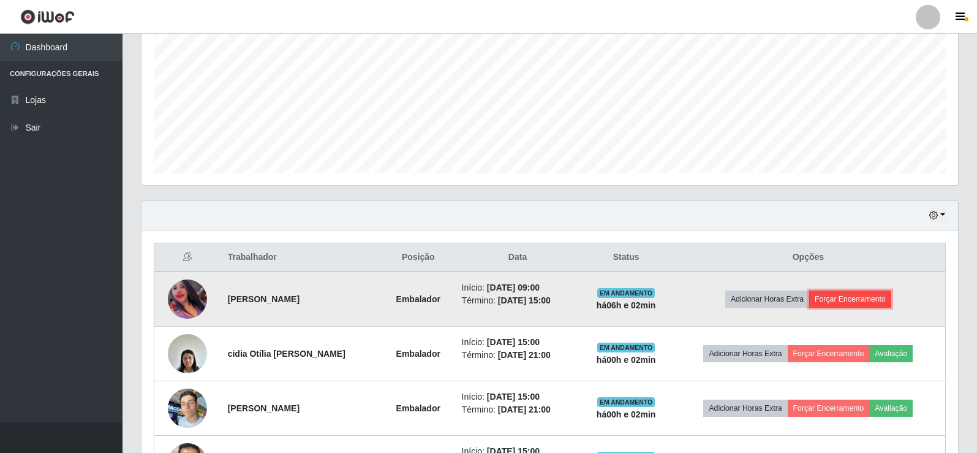
click at [846, 299] on button "Forçar Encerramento" at bounding box center [850, 298] width 82 height 17
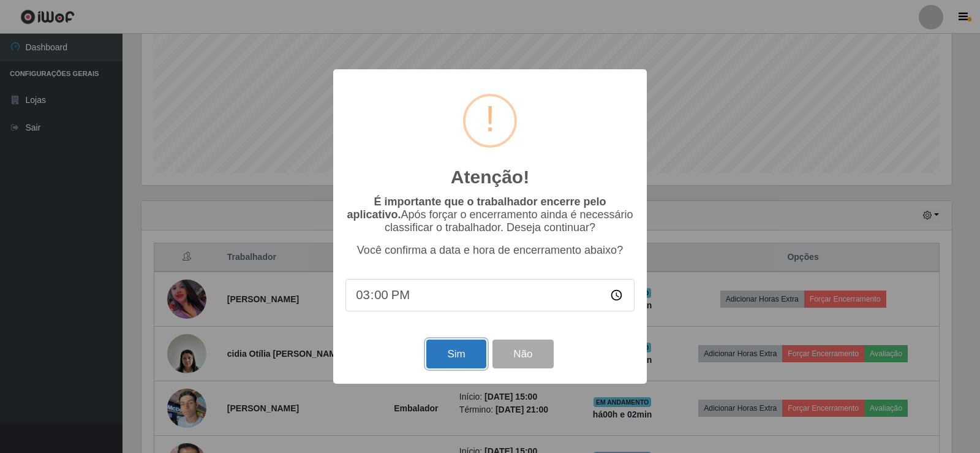
click at [449, 347] on button "Sim" at bounding box center [455, 353] width 59 height 29
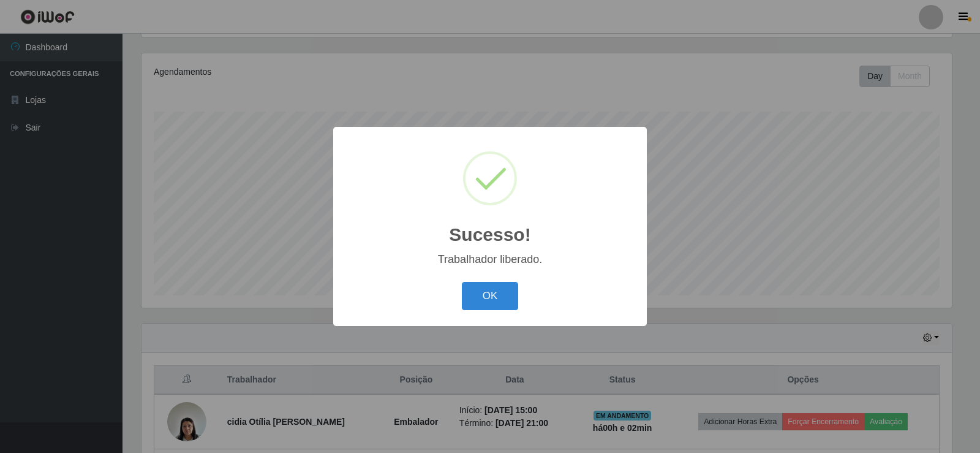
drag, startPoint x: 497, startPoint y: 295, endPoint x: 514, endPoint y: 268, distance: 32.8
click at [498, 295] on button "OK" at bounding box center [490, 296] width 57 height 29
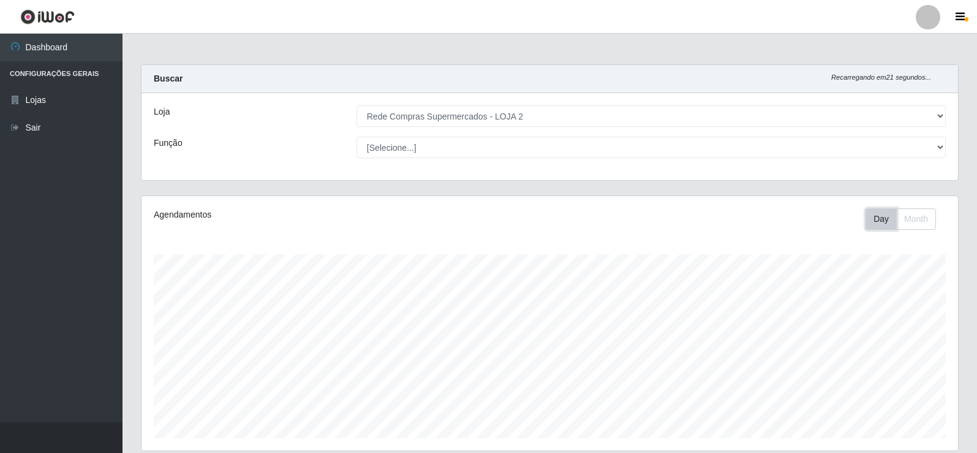
click at [885, 220] on button "Day" at bounding box center [880, 218] width 31 height 21
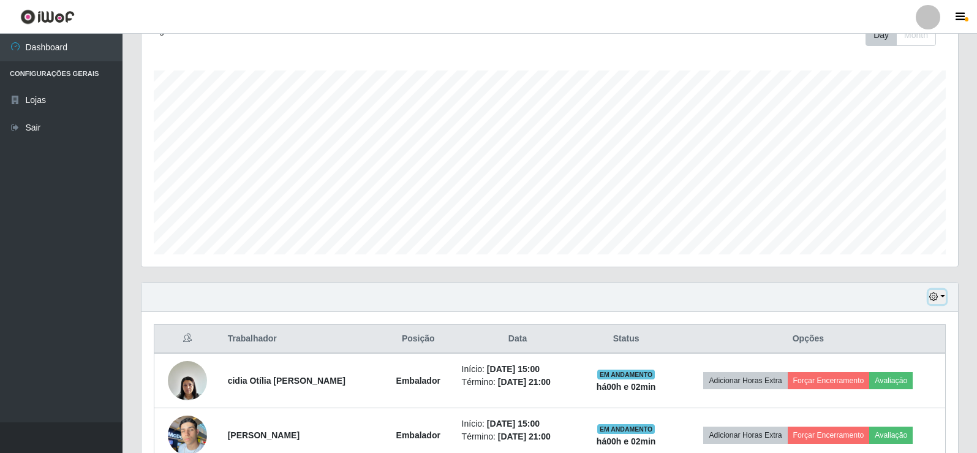
click at [933, 296] on icon "button" at bounding box center [933, 296] width 9 height 9
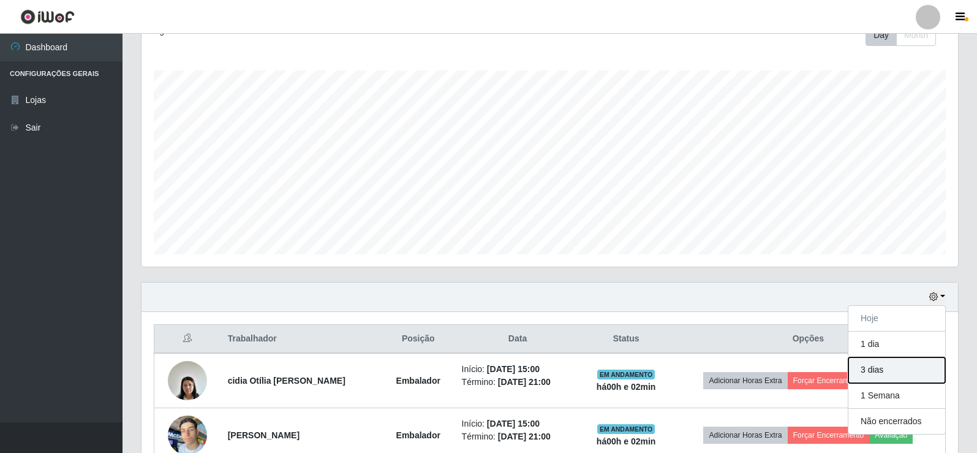
click at [888, 375] on button "3 dias" at bounding box center [896, 370] width 97 height 26
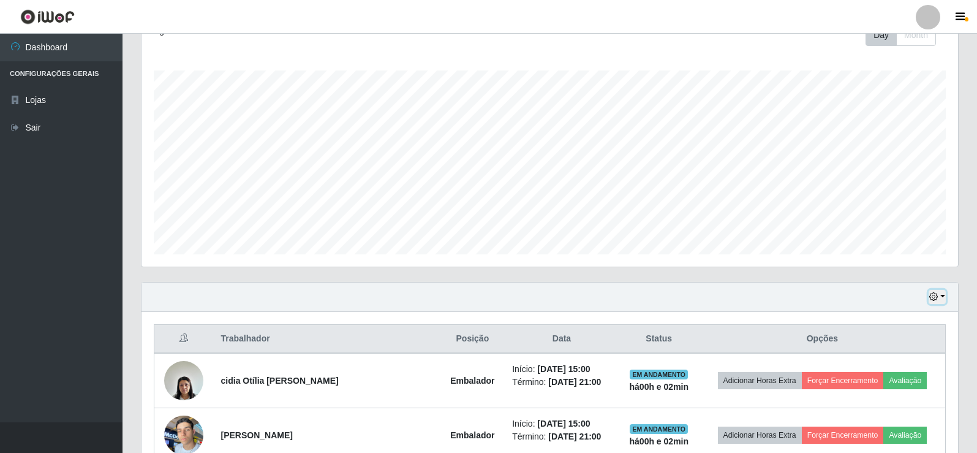
click at [933, 295] on icon "button" at bounding box center [933, 296] width 9 height 9
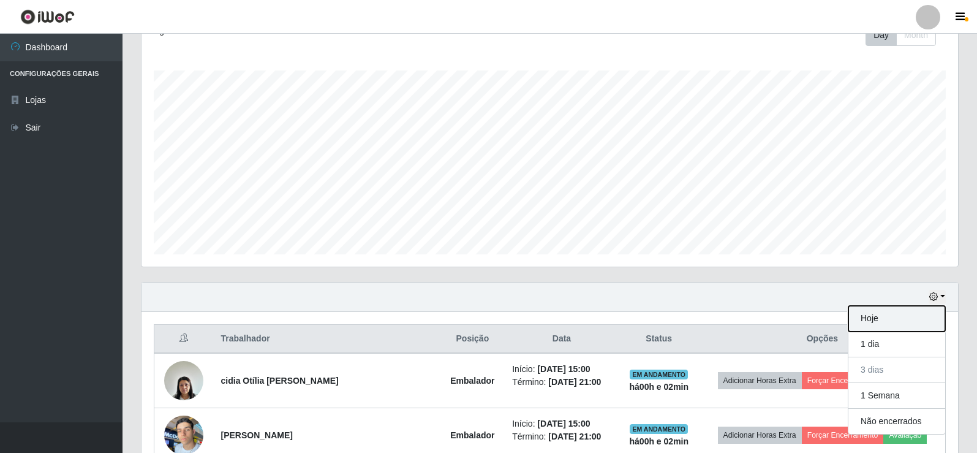
click at [903, 323] on button "Hoje" at bounding box center [896, 319] width 97 height 26
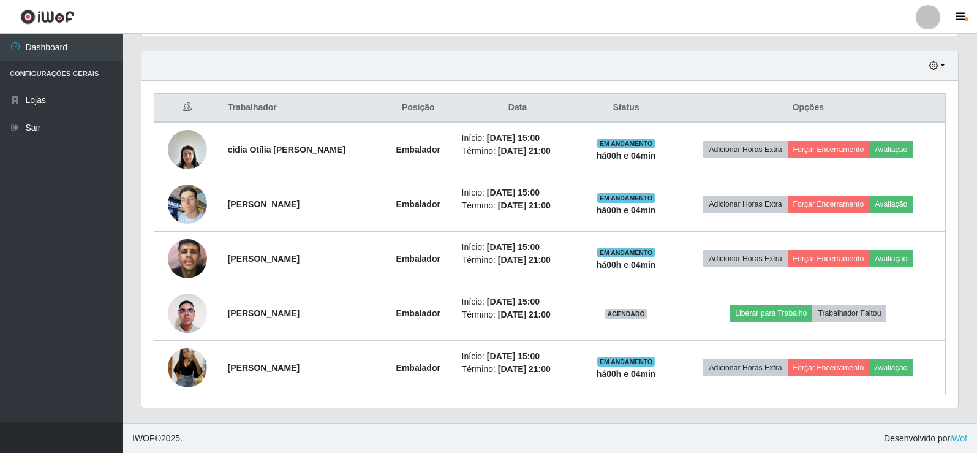
scroll to position [415, 0]
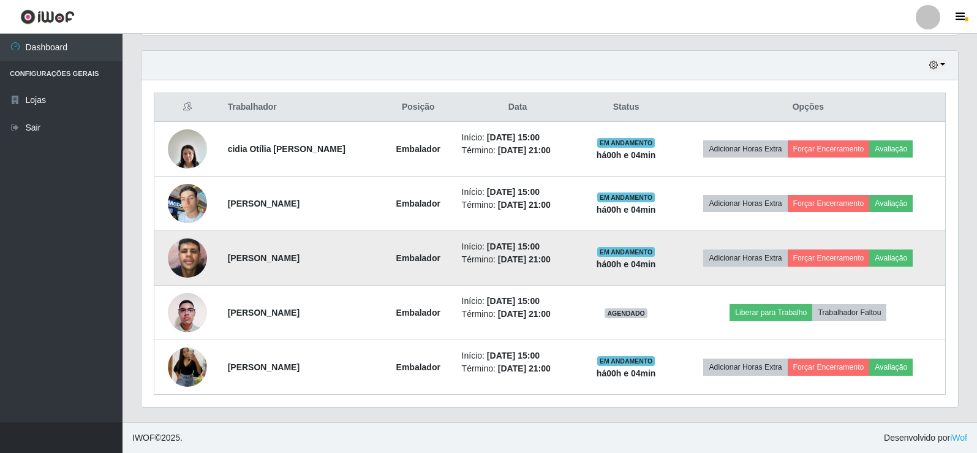
click at [193, 250] on img at bounding box center [187, 258] width 39 height 52
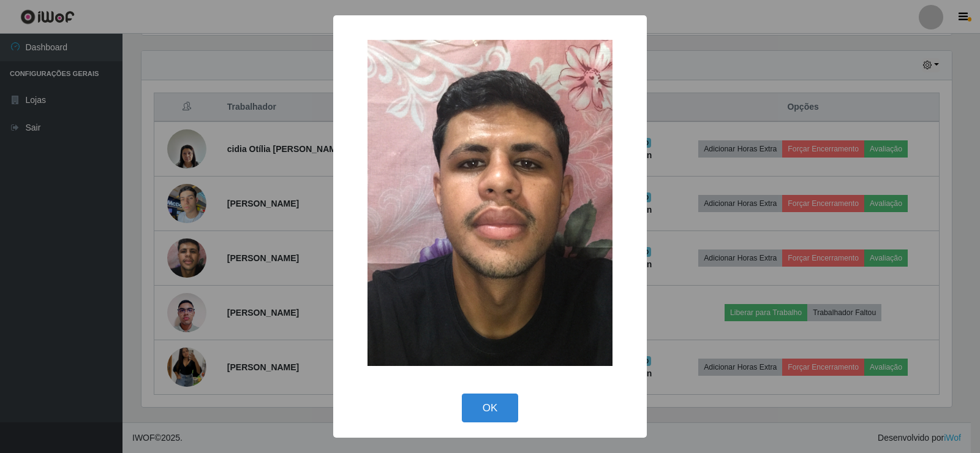
click at [242, 209] on div "× OK Cancel" at bounding box center [490, 226] width 980 height 453
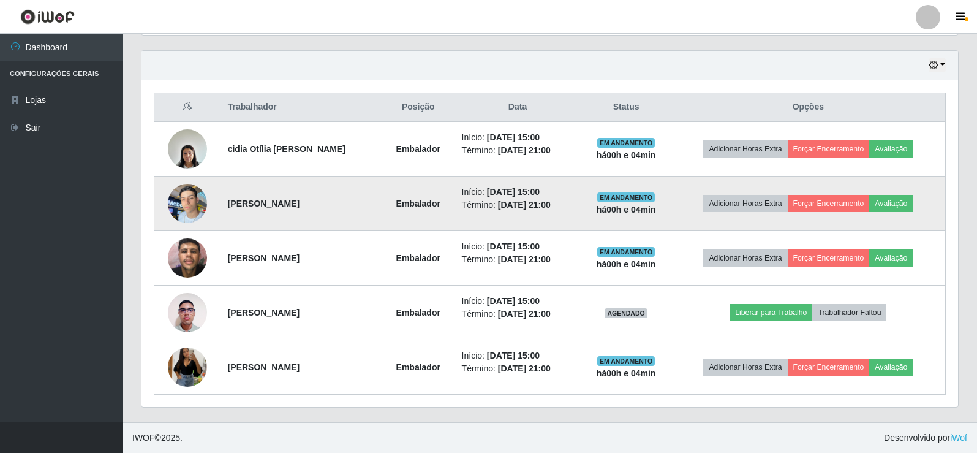
scroll to position [254, 816]
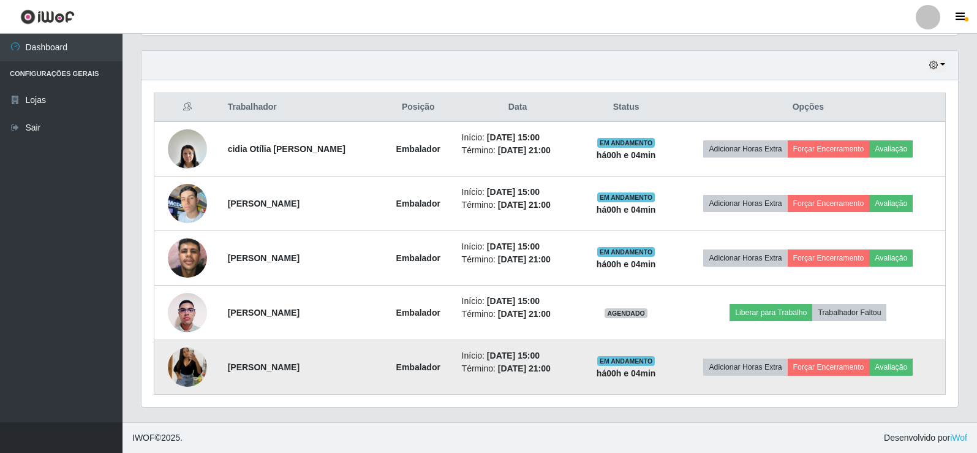
click at [183, 364] on img at bounding box center [187, 367] width 39 height 85
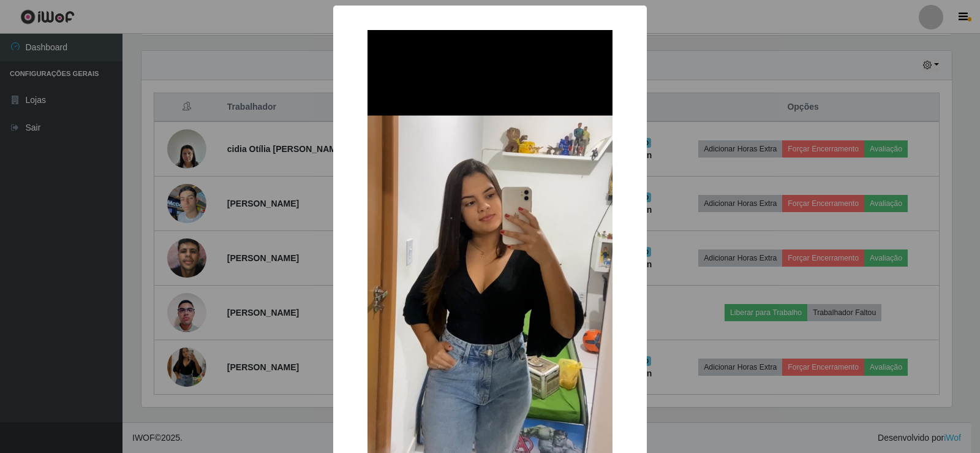
click at [261, 258] on div "× OK Cancel" at bounding box center [490, 226] width 980 height 453
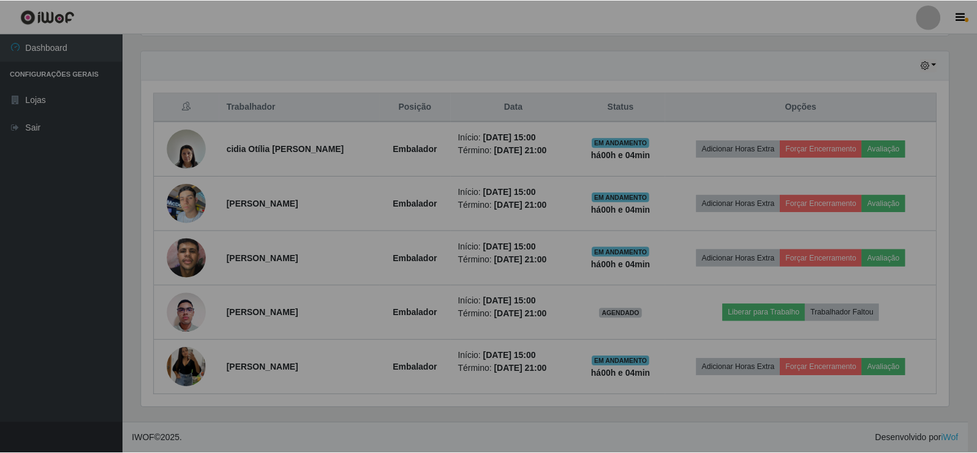
scroll to position [254, 816]
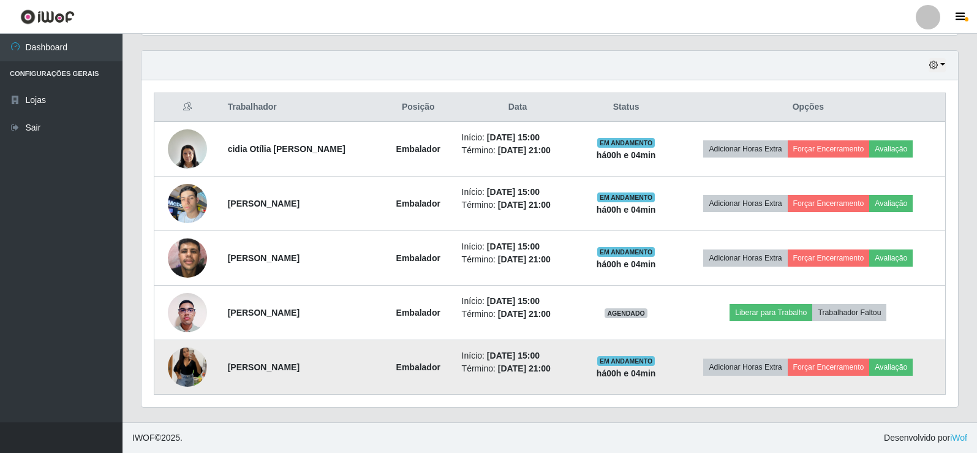
click at [189, 374] on img at bounding box center [187, 367] width 39 height 85
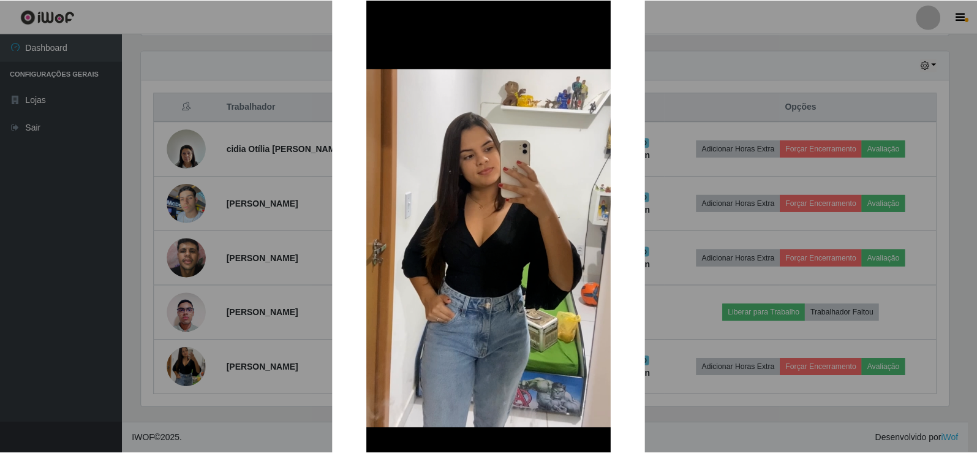
scroll to position [61, 0]
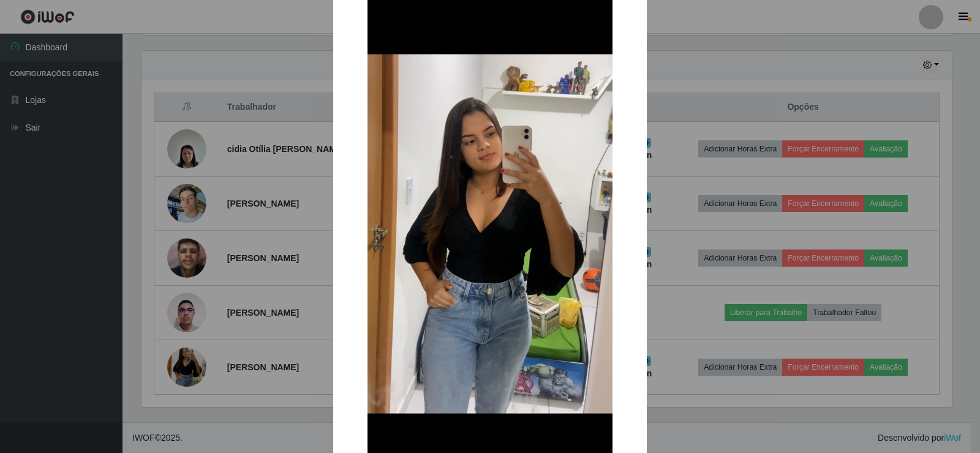
click at [233, 260] on div "× OK Cancel" at bounding box center [490, 226] width 980 height 453
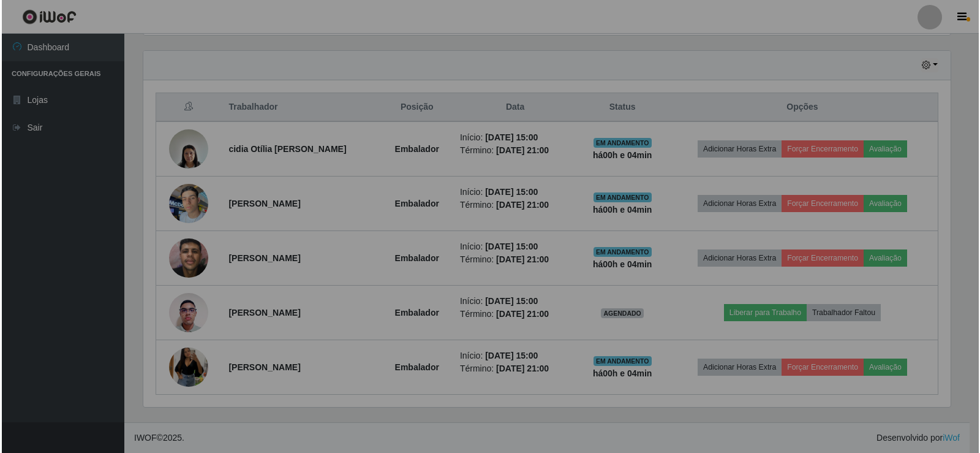
scroll to position [254, 816]
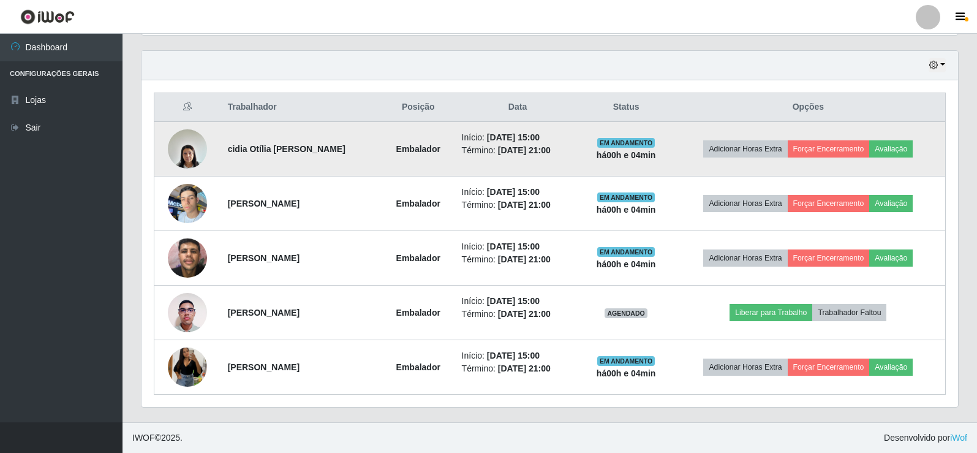
click at [192, 155] on img at bounding box center [187, 148] width 39 height 52
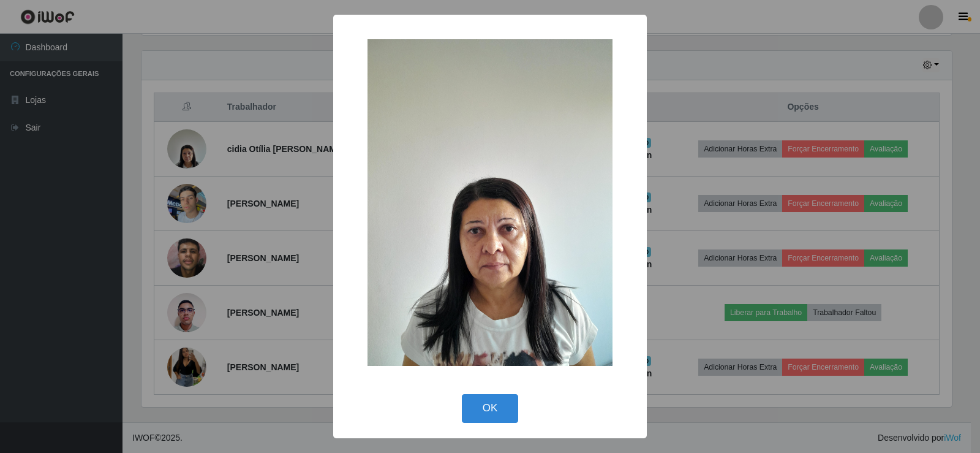
click at [231, 197] on div "× OK Cancel" at bounding box center [490, 226] width 980 height 453
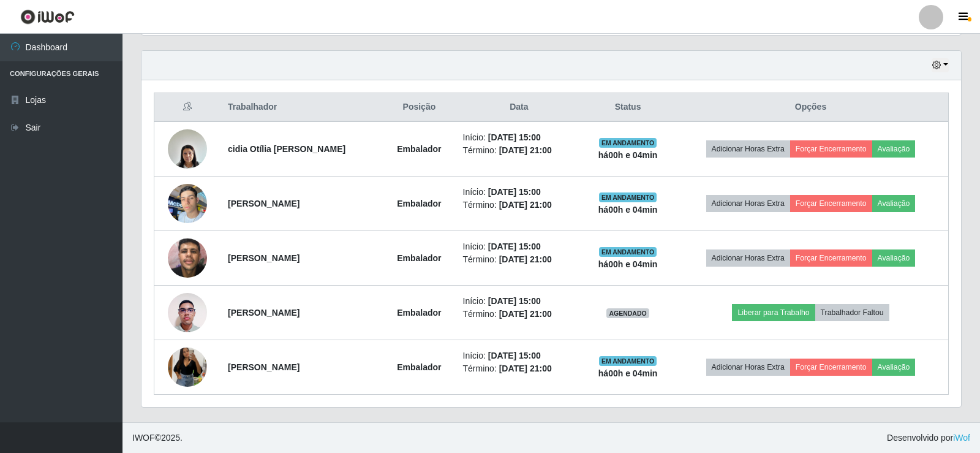
scroll to position [254, 816]
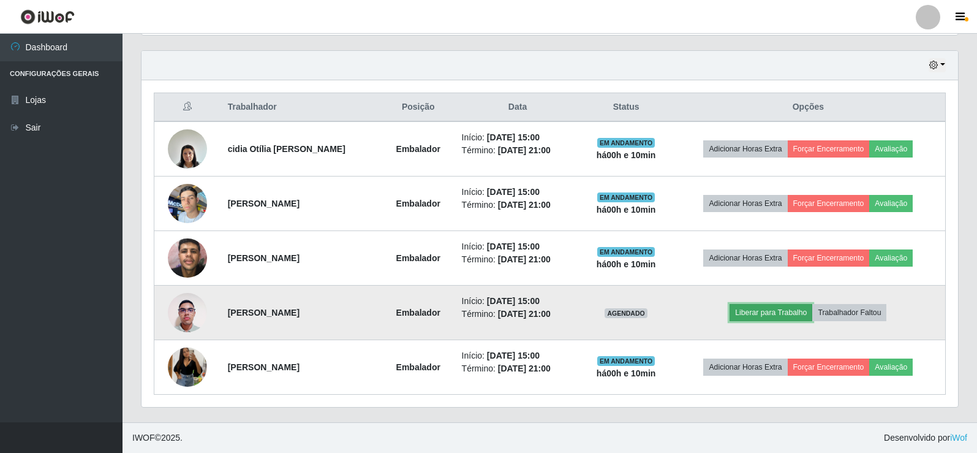
click at [797, 313] on button "Liberar para Trabalho" at bounding box center [770, 312] width 83 height 17
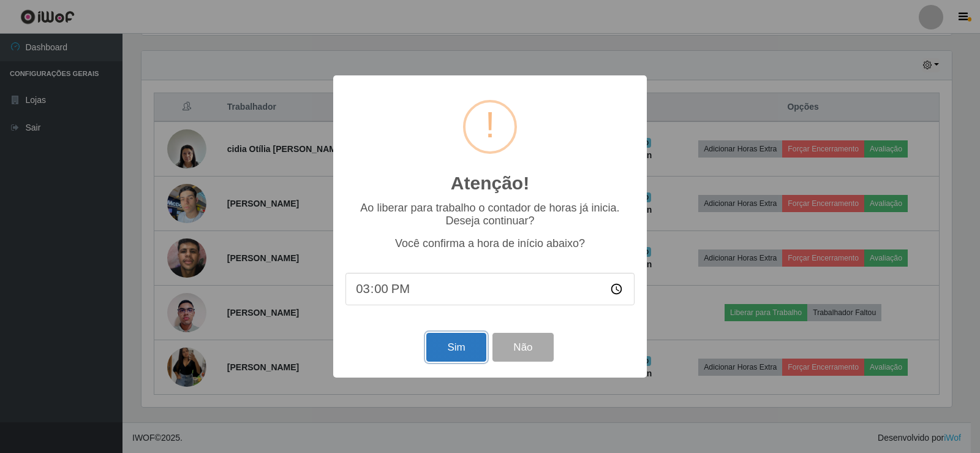
click at [450, 339] on button "Sim" at bounding box center [455, 347] width 59 height 29
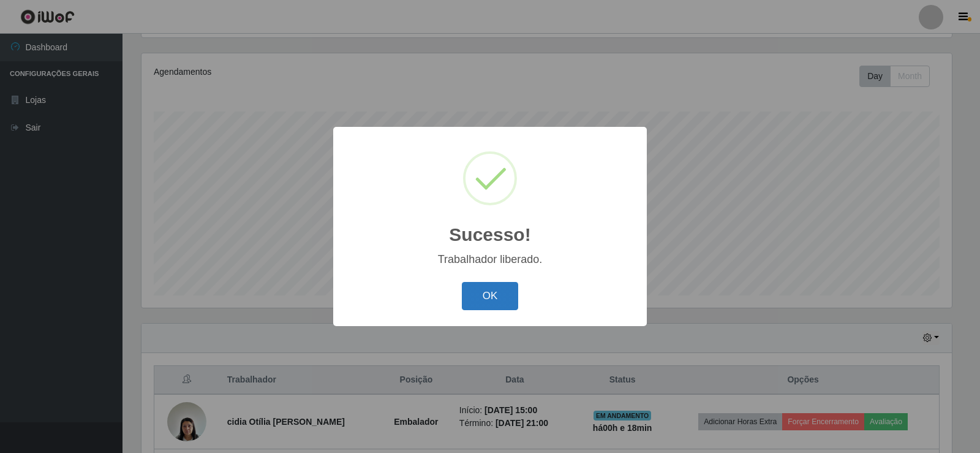
click at [505, 297] on button "OK" at bounding box center [490, 296] width 57 height 29
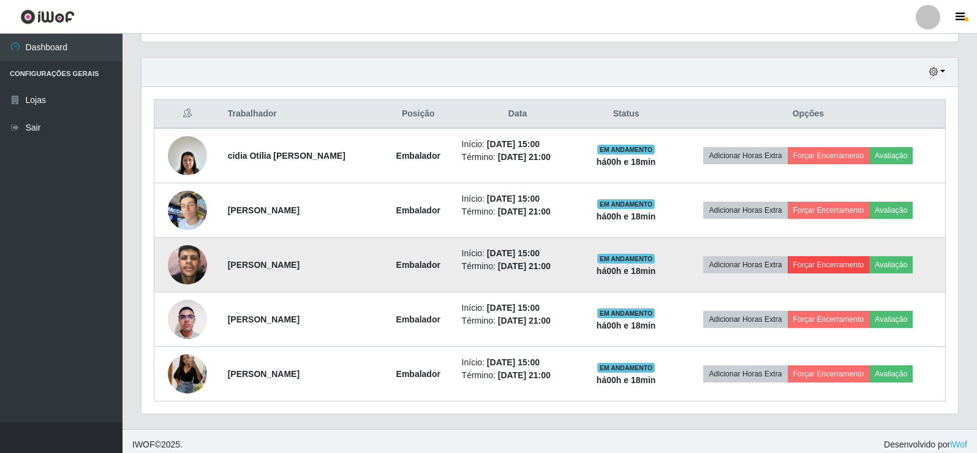
scroll to position [415, 0]
